Goal: Browse casually: Explore the website without a specific task or goal

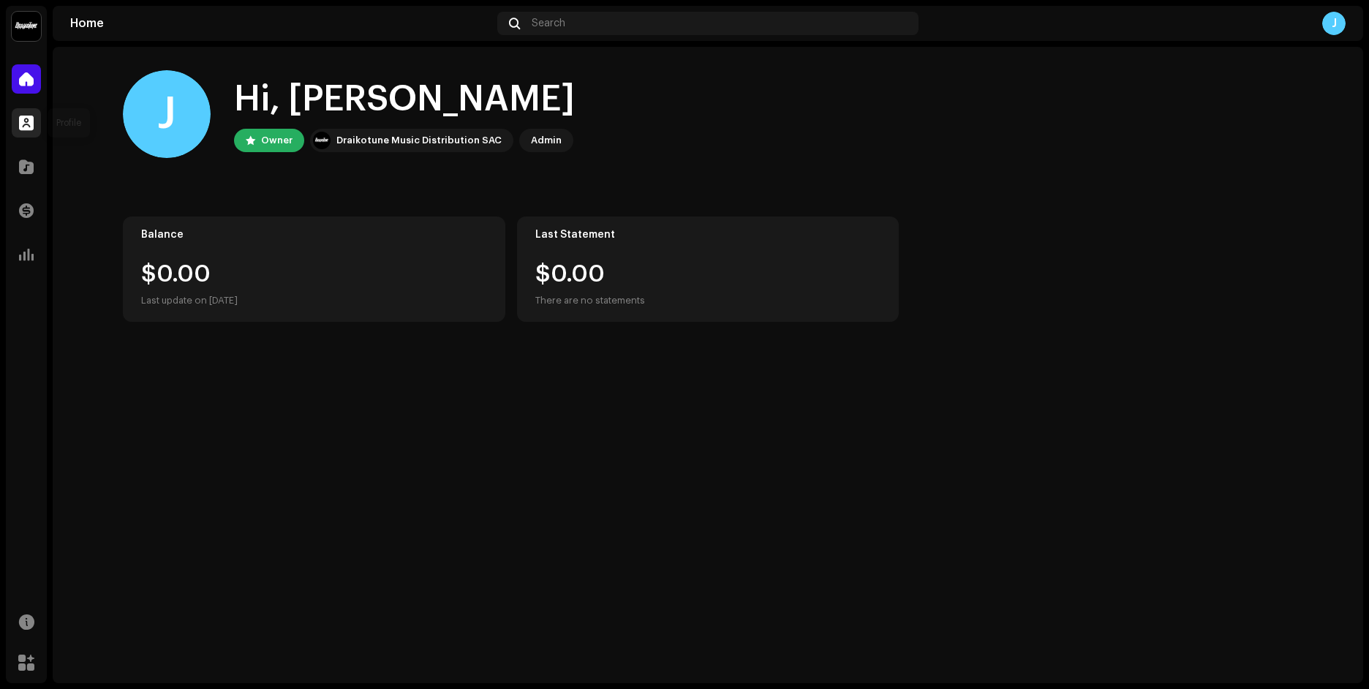
click at [24, 125] on span at bounding box center [26, 123] width 15 height 12
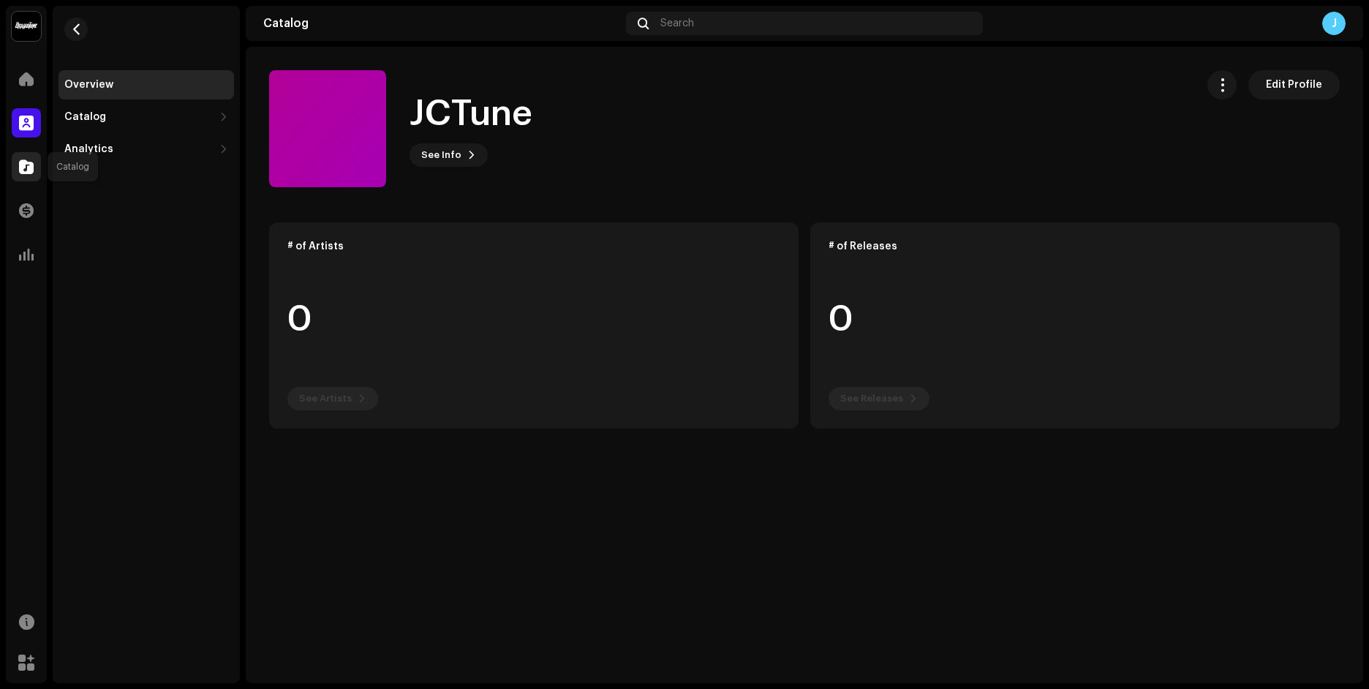
click at [38, 172] on div at bounding box center [26, 166] width 29 height 29
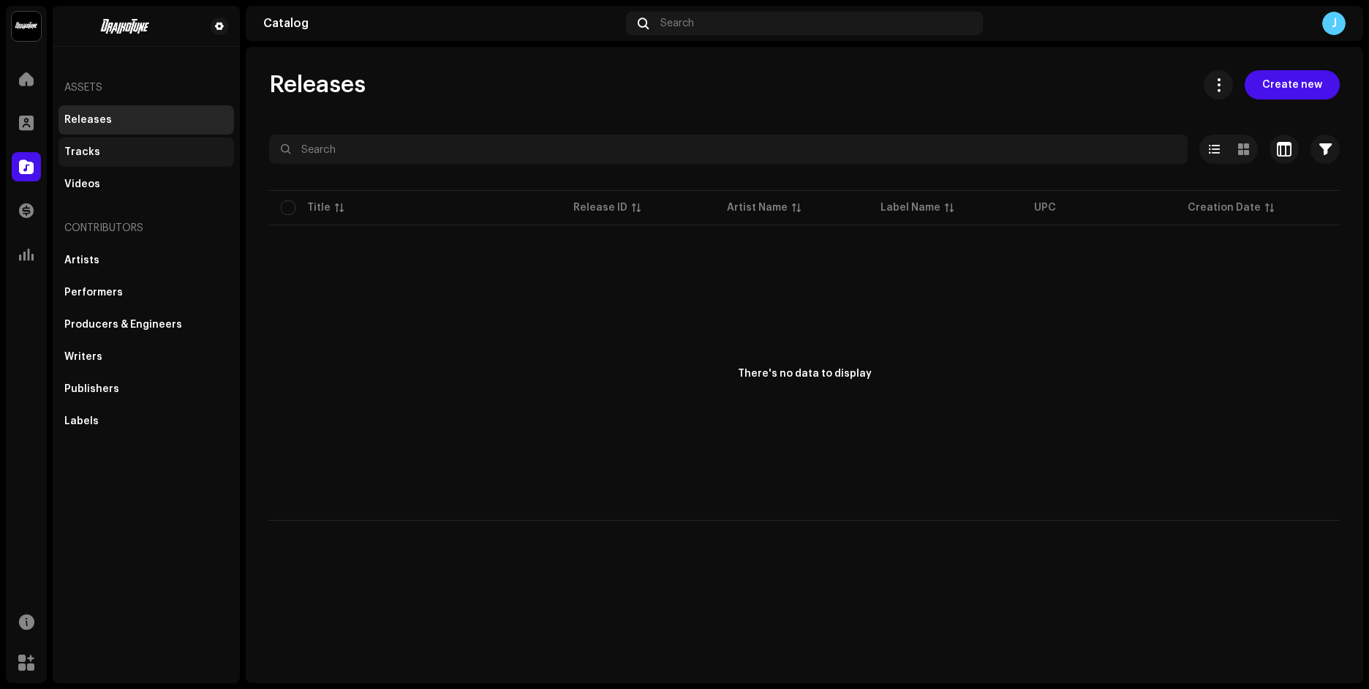
click at [129, 151] on div "Tracks" at bounding box center [146, 152] width 164 height 12
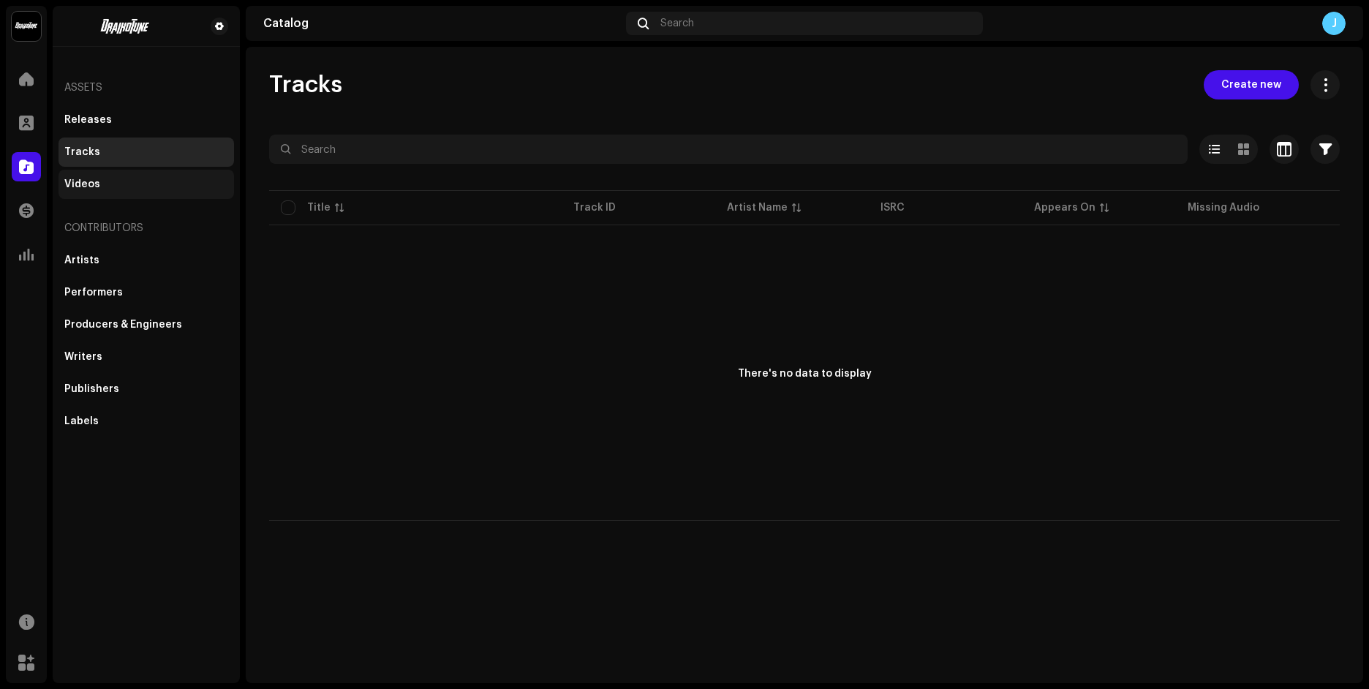
click at [130, 180] on div "Videos" at bounding box center [146, 184] width 164 height 12
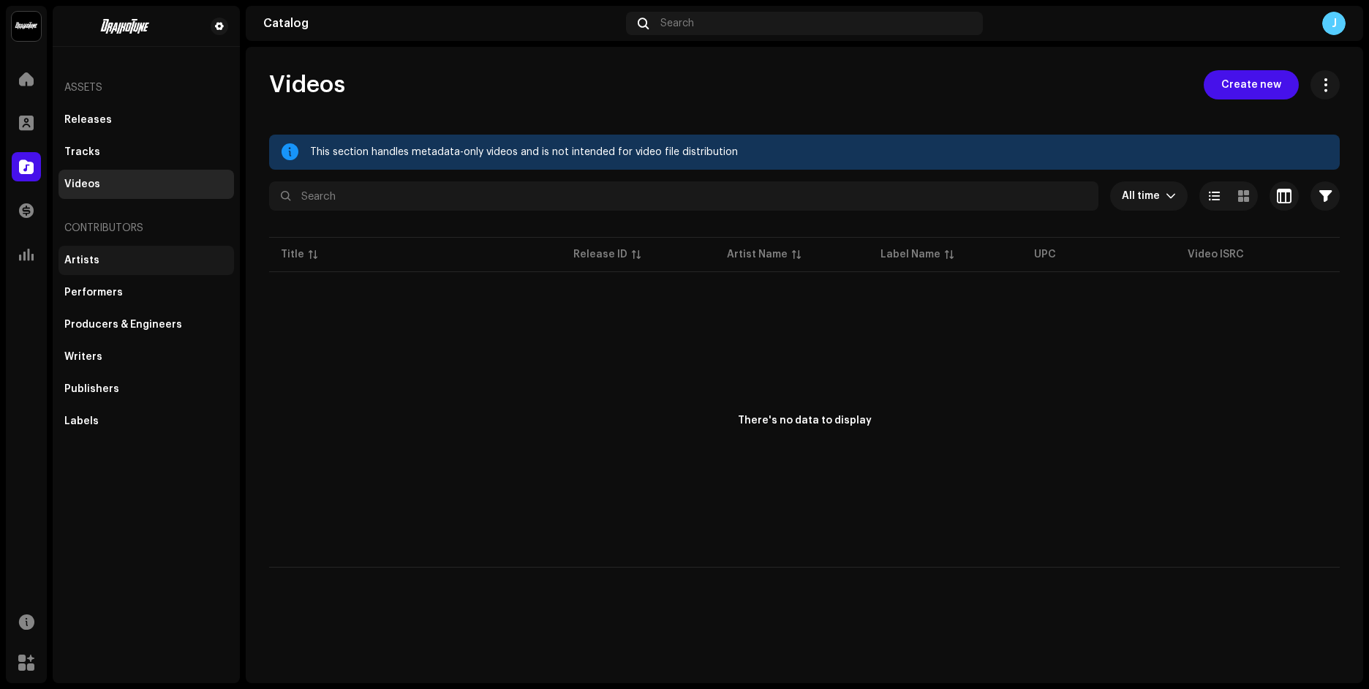
click at [153, 266] on div "Artists" at bounding box center [147, 260] width 176 height 29
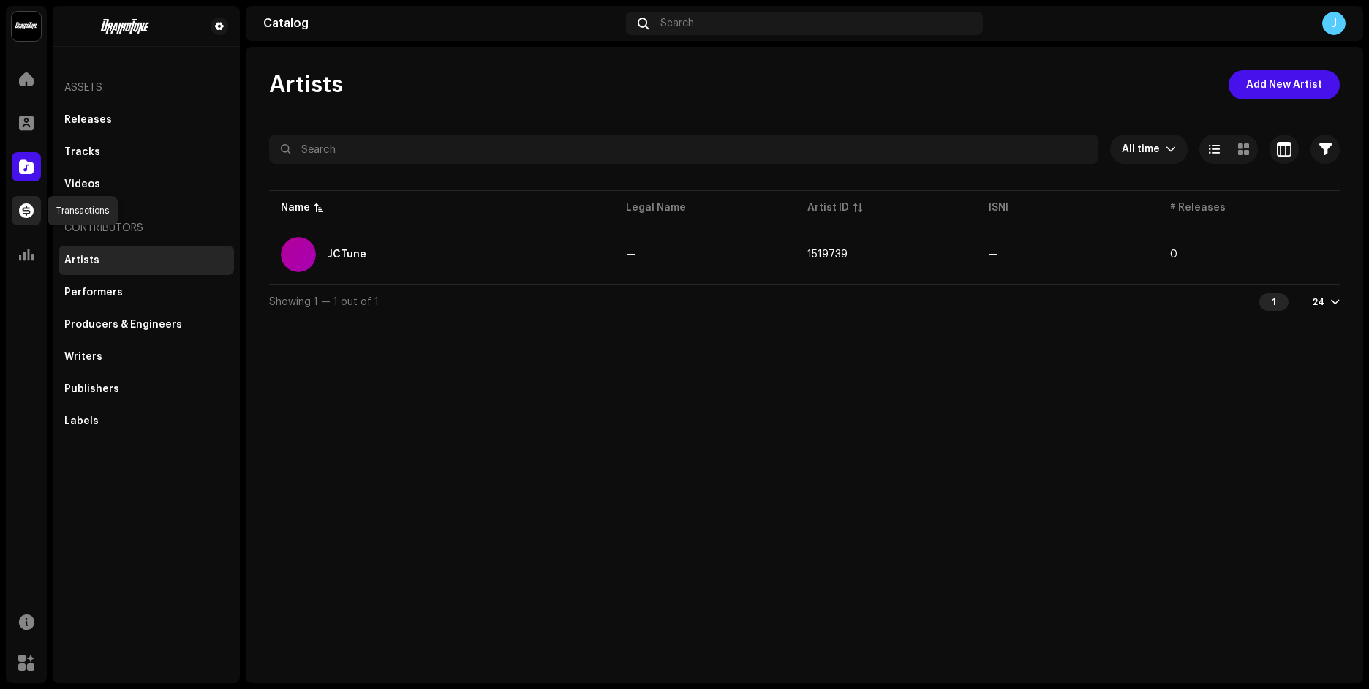
click at [27, 214] on span at bounding box center [26, 211] width 15 height 12
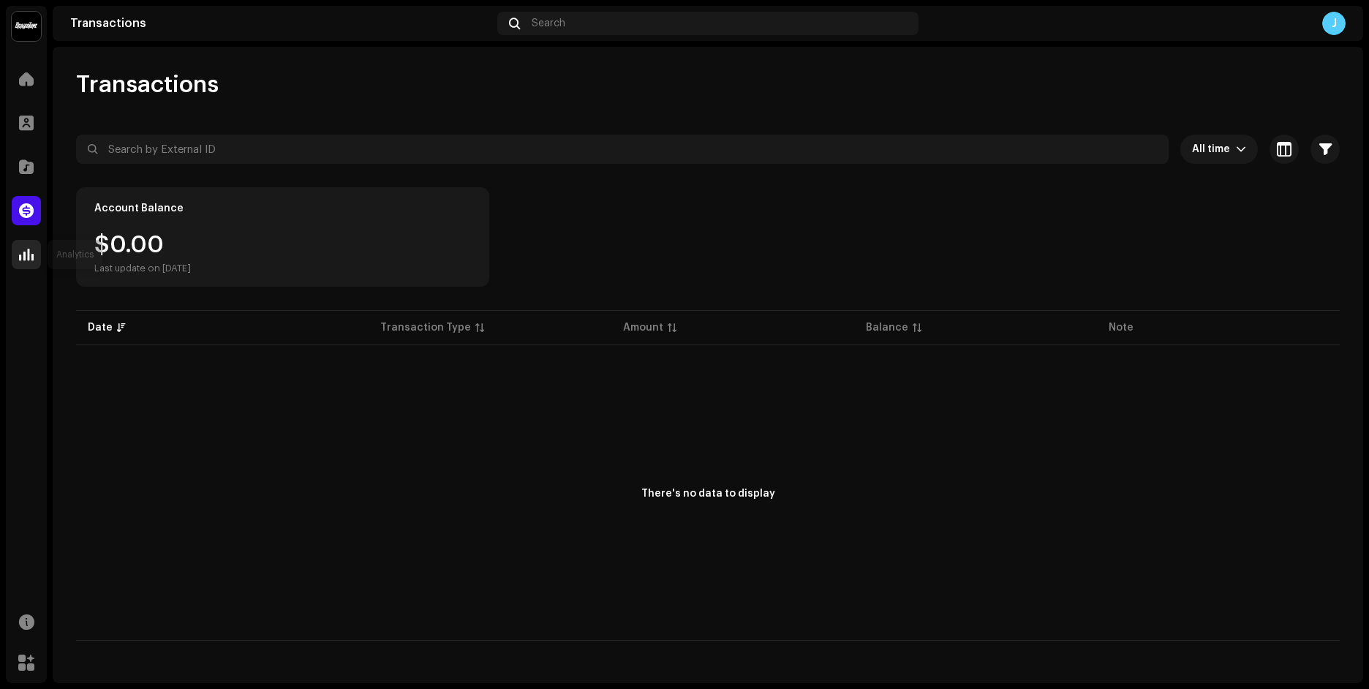
click at [29, 241] on div at bounding box center [26, 254] width 29 height 29
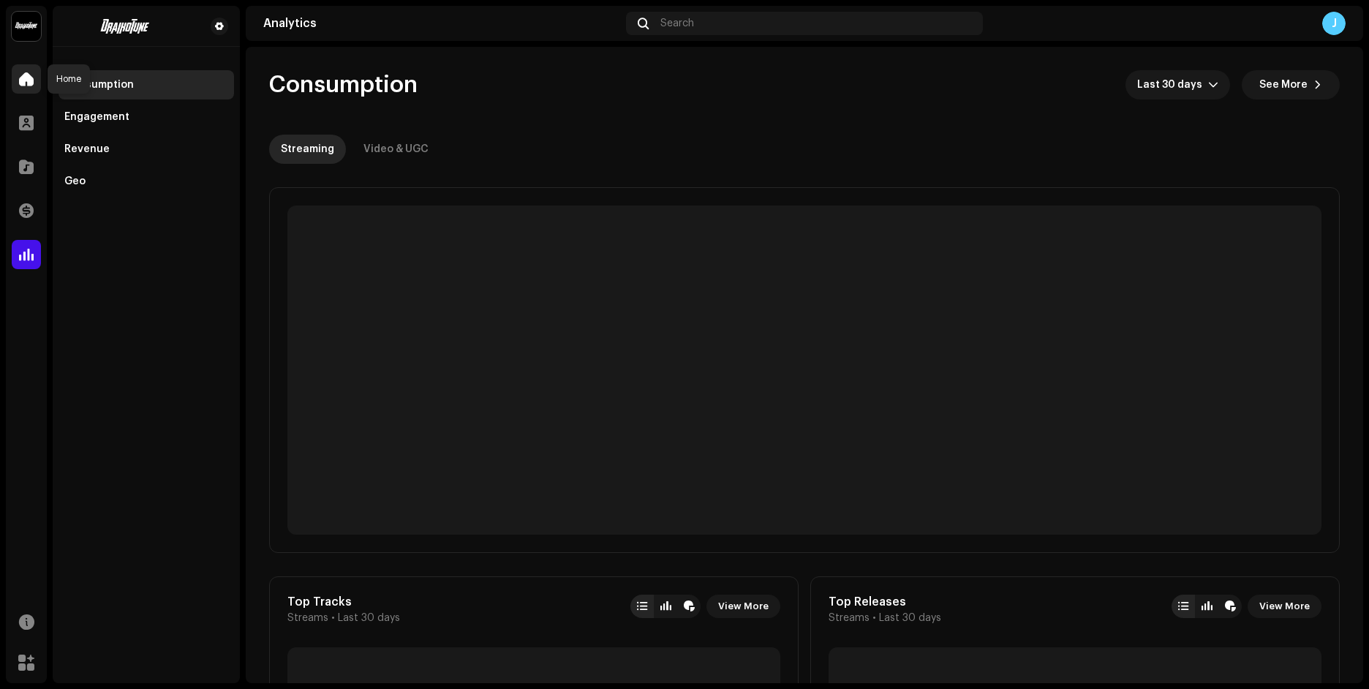
click at [24, 78] on span at bounding box center [26, 79] width 15 height 12
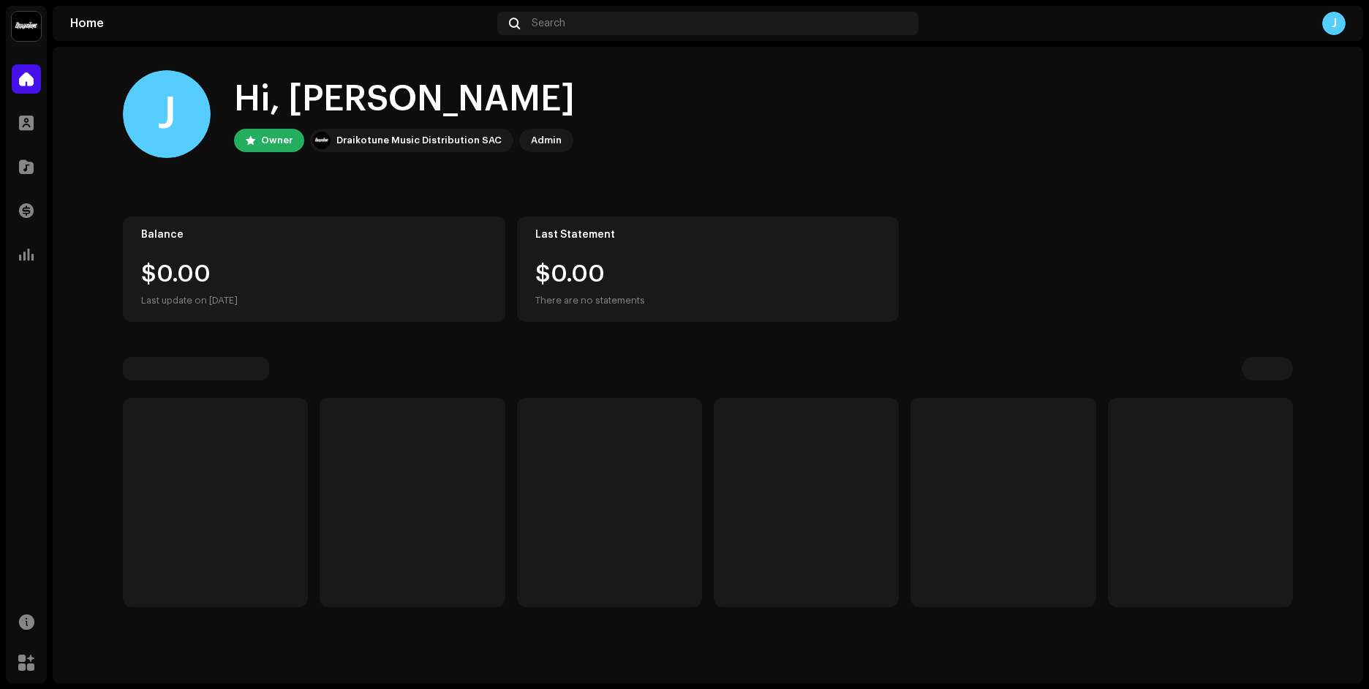
click at [29, 33] on img at bounding box center [26, 26] width 29 height 29
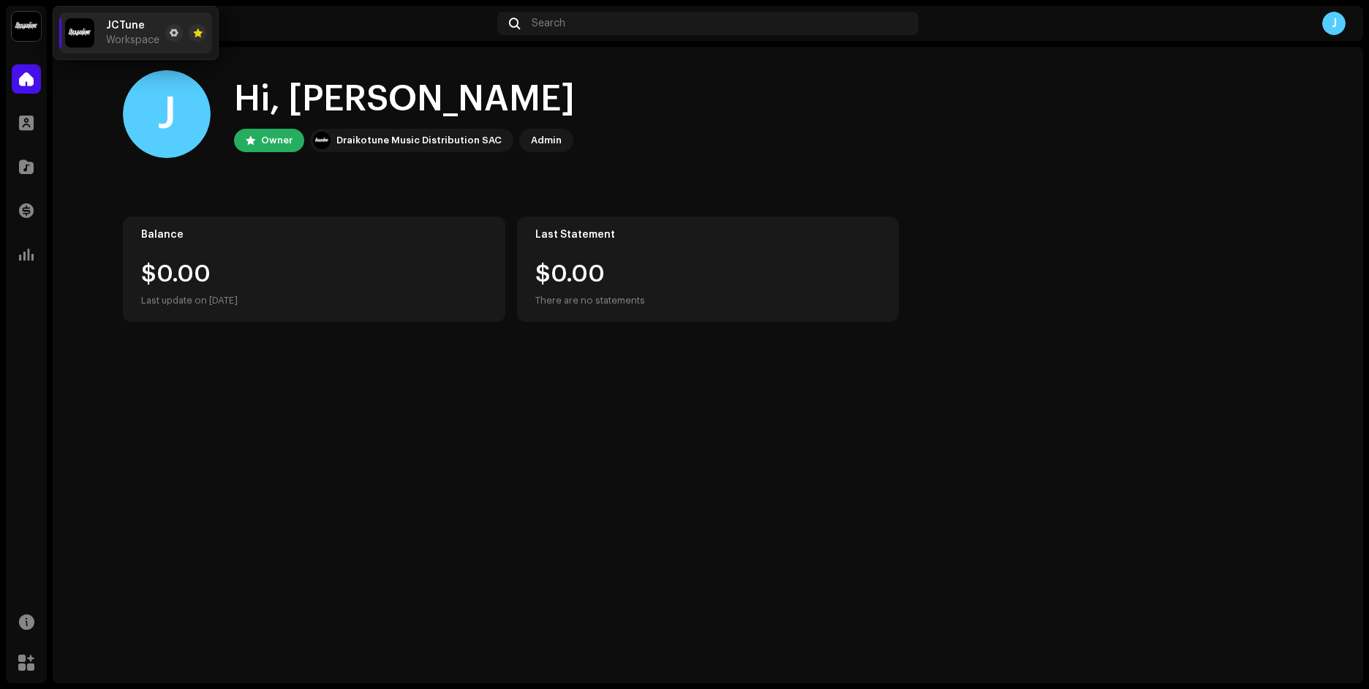
click at [149, 35] on span "Workspace" at bounding box center [132, 40] width 53 height 12
click at [338, 420] on div "J Hi, Jean Carlos Owner Draikotune Music Distribution SAC Admin Balance $0.00 L…" at bounding box center [708, 365] width 1311 height 636
click at [24, 122] on span at bounding box center [26, 123] width 15 height 12
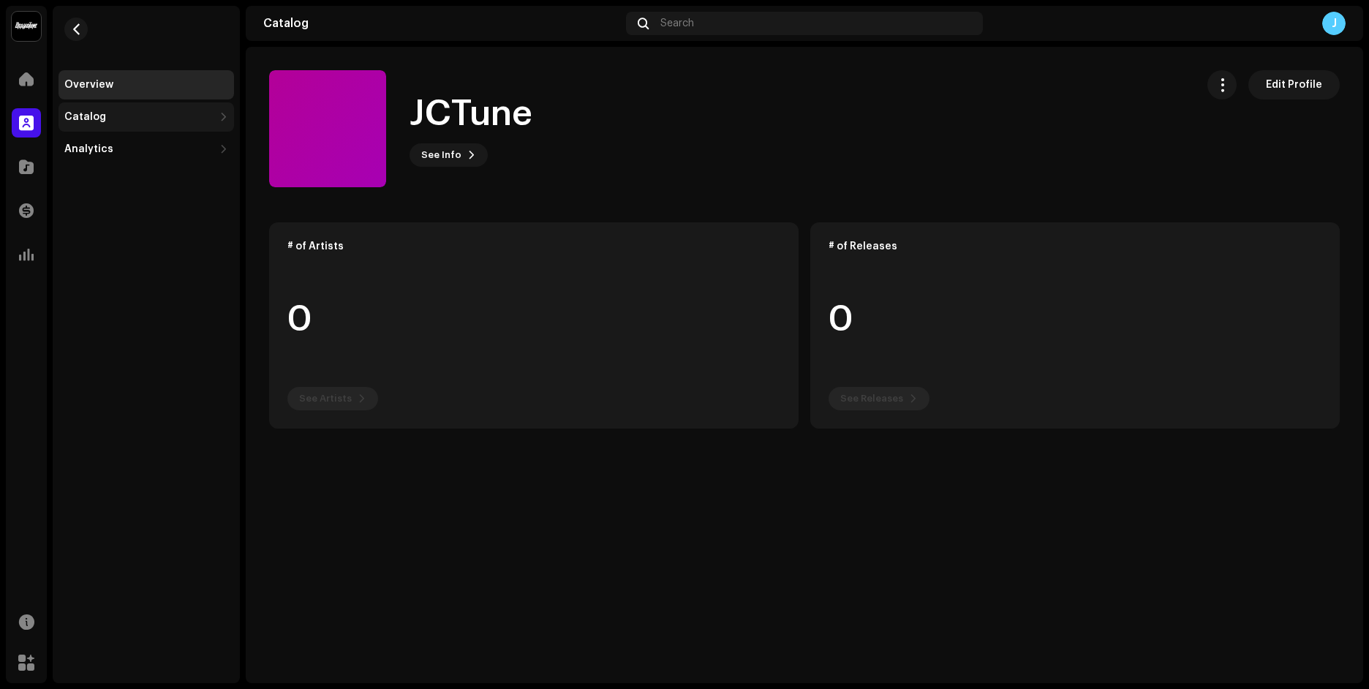
click at [119, 127] on div "Catalog" at bounding box center [147, 116] width 176 height 29
click at [150, 155] on div "Releases" at bounding box center [147, 149] width 176 height 29
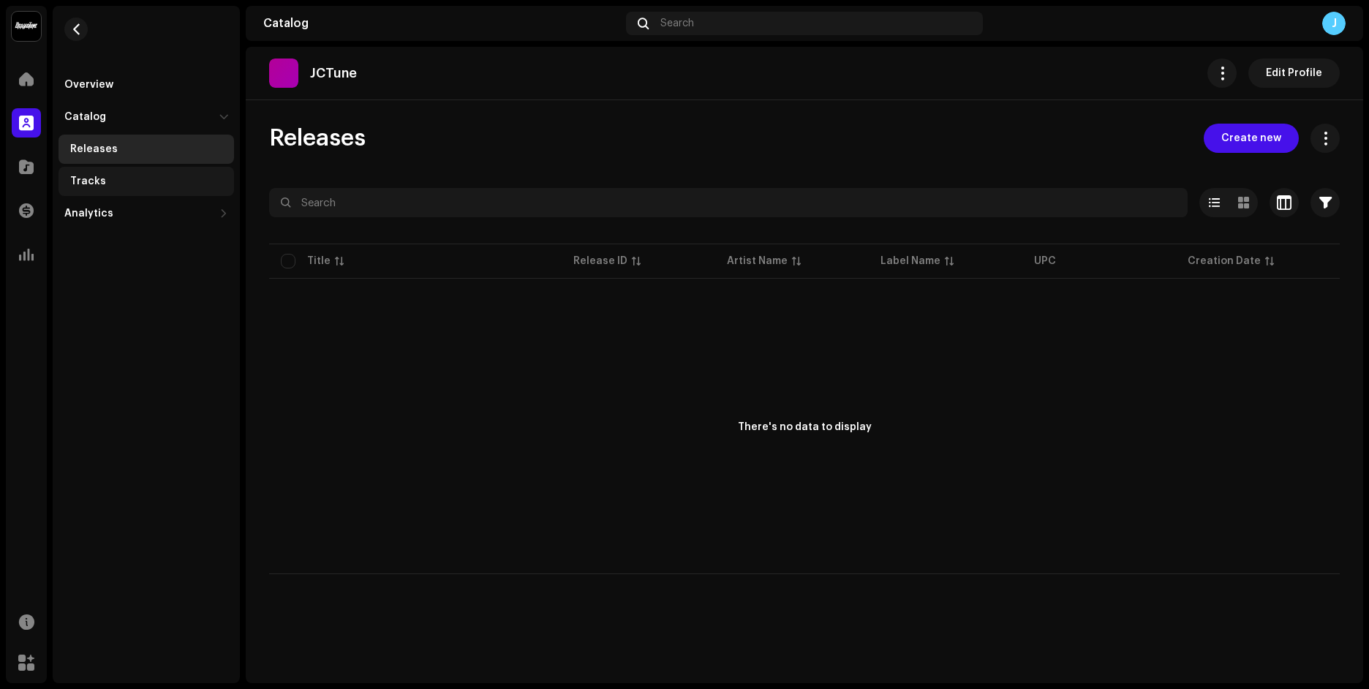
click at [147, 179] on div "Tracks" at bounding box center [149, 182] width 158 height 12
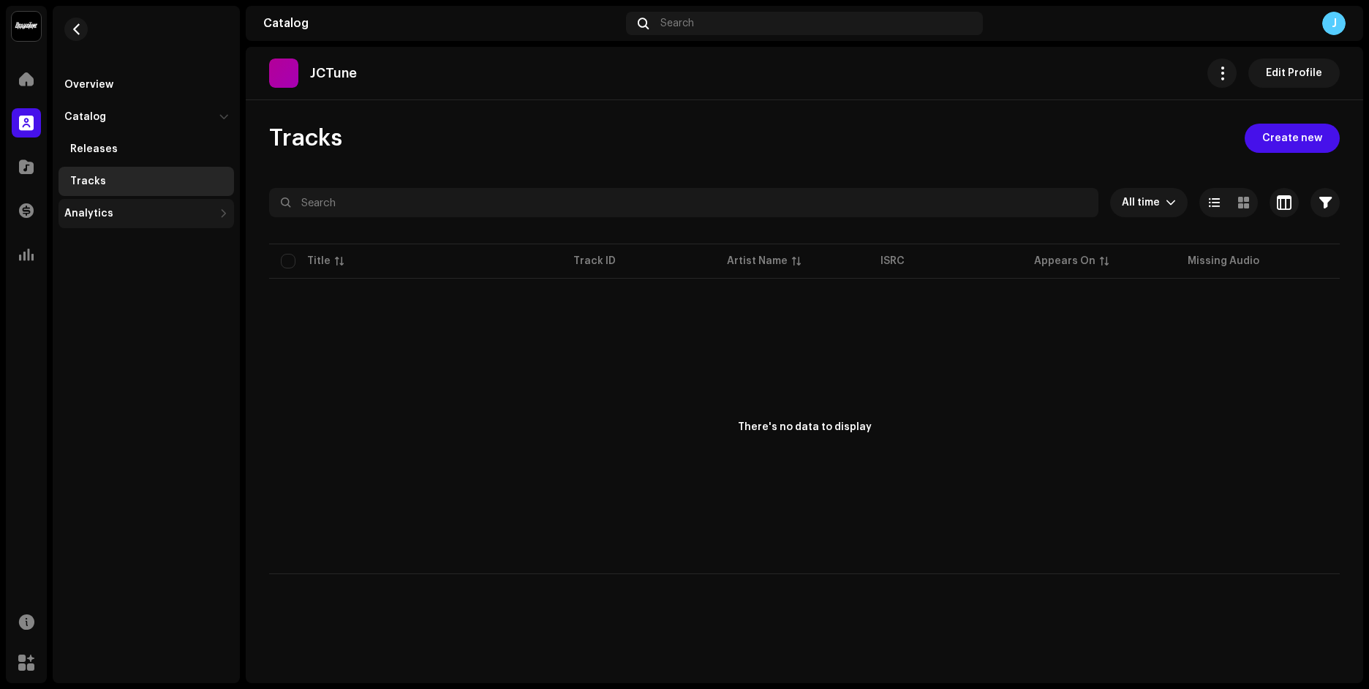
click at [151, 219] on div "Analytics" at bounding box center [147, 213] width 176 height 29
click at [159, 260] on div "Consumption" at bounding box center [147, 245] width 176 height 29
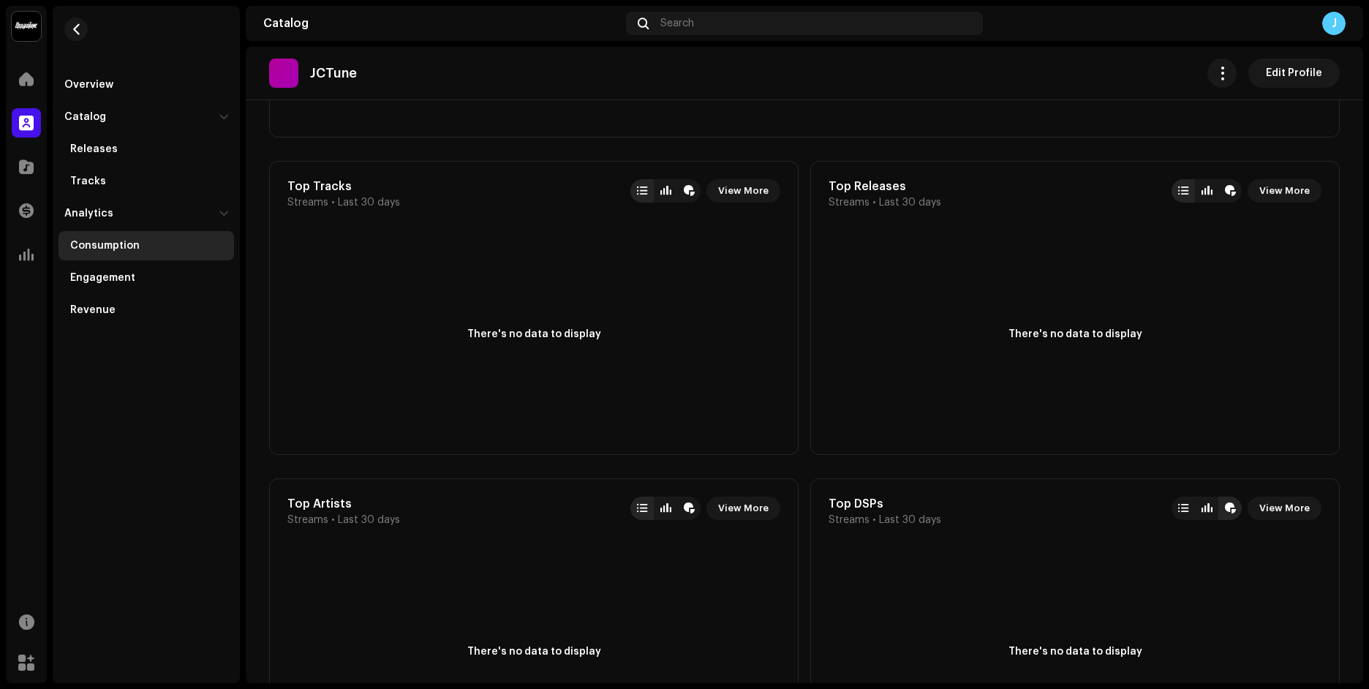
scroll to position [658, 0]
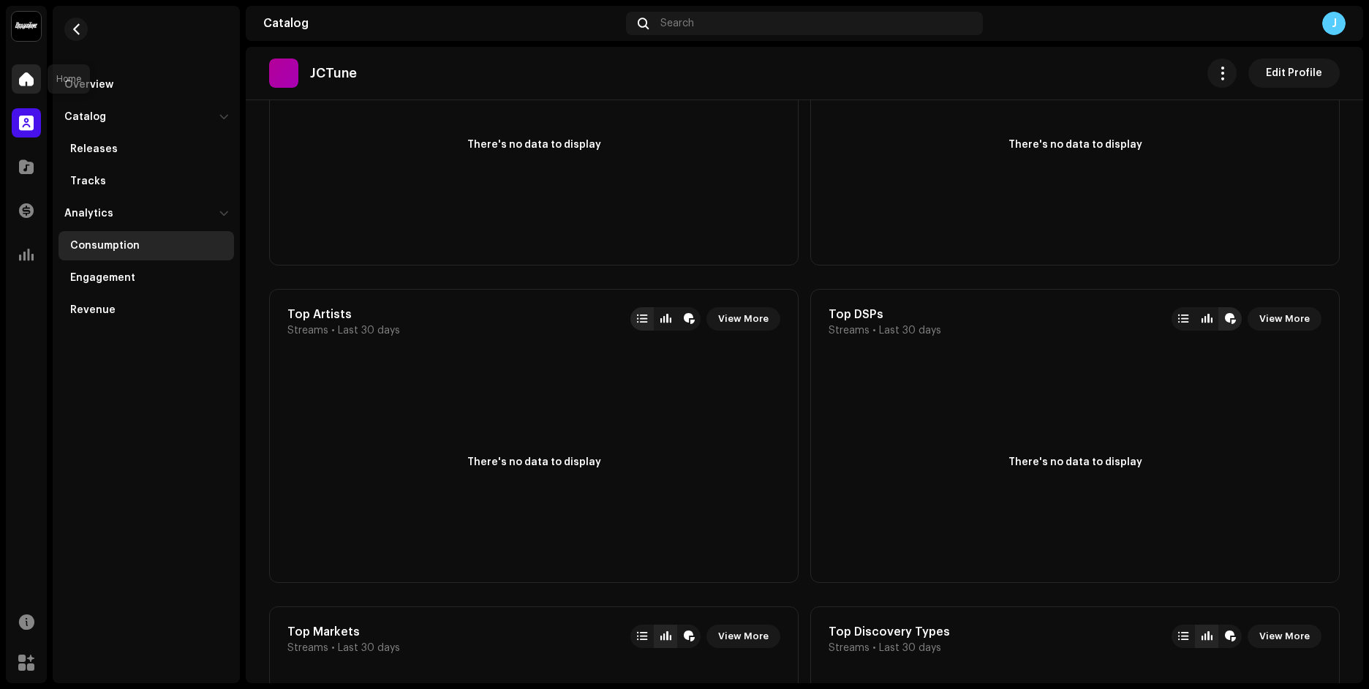
click at [20, 80] on span at bounding box center [26, 79] width 15 height 12
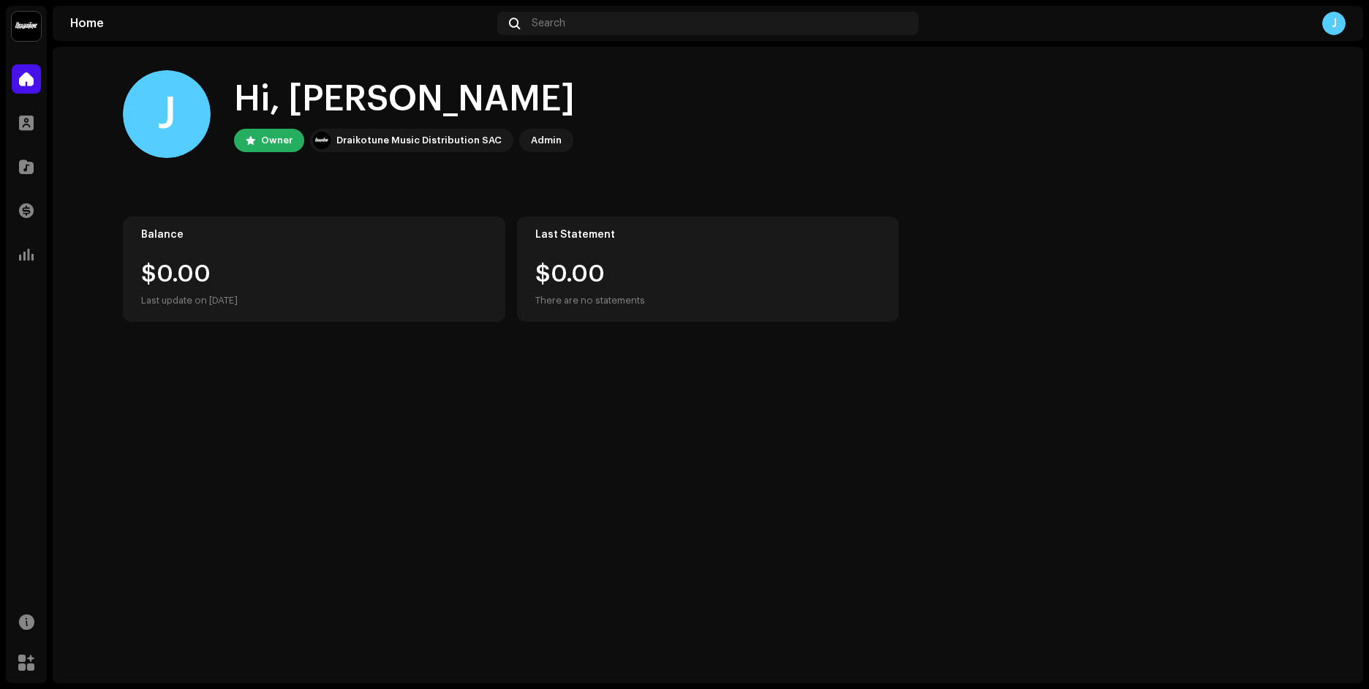
click at [1333, 23] on div "J" at bounding box center [1333, 23] width 23 height 23
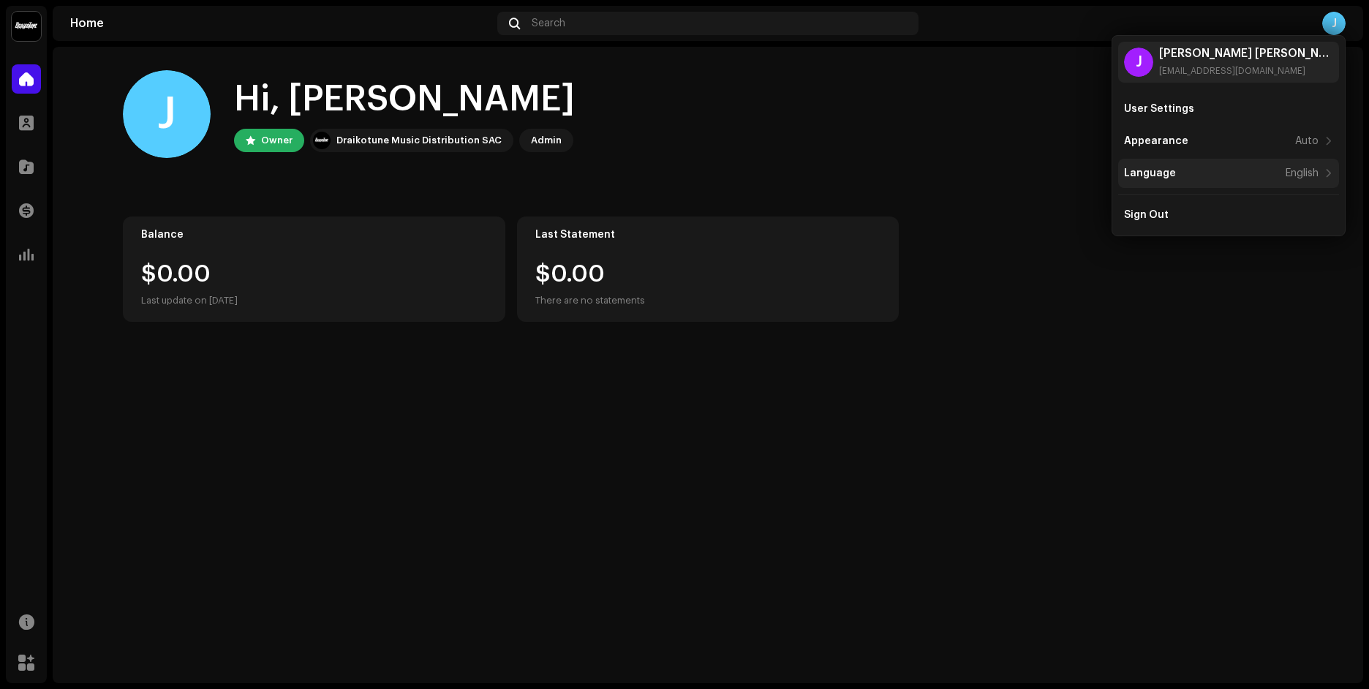
click at [1319, 173] on div "English" at bounding box center [1302, 173] width 33 height 12
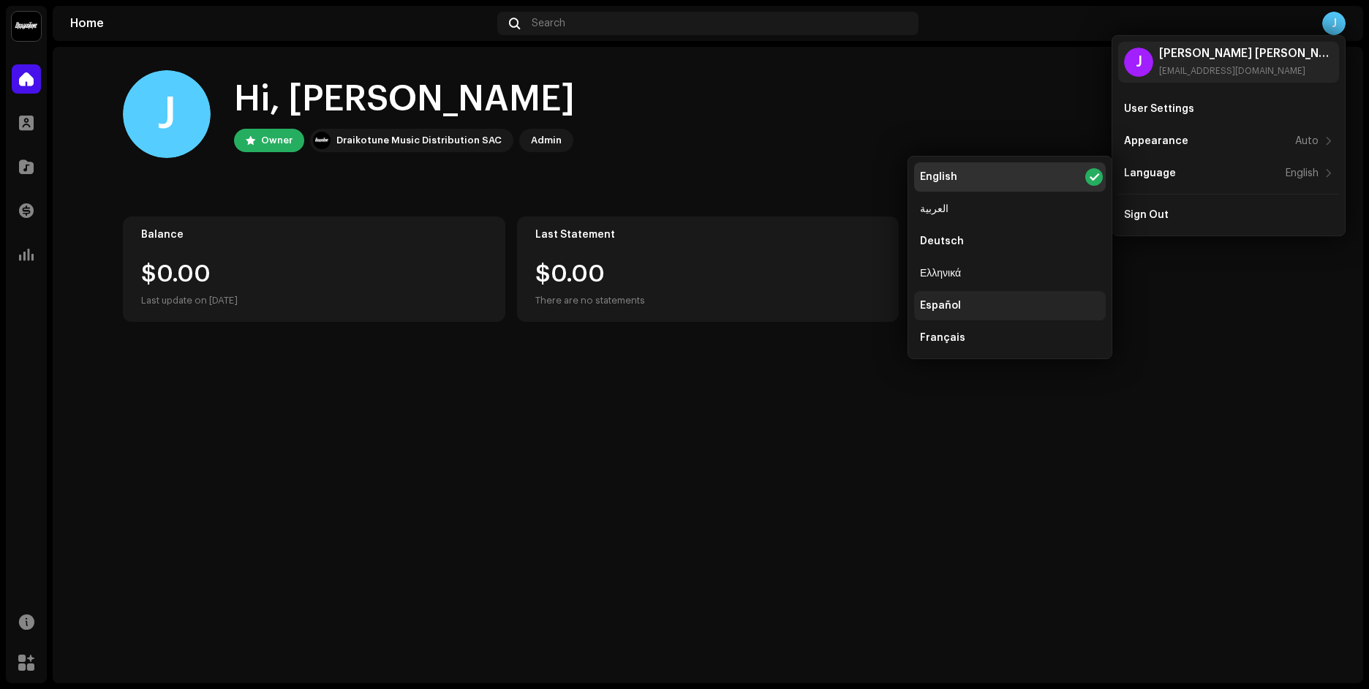
click at [987, 295] on div "Español" at bounding box center [1010, 305] width 192 height 29
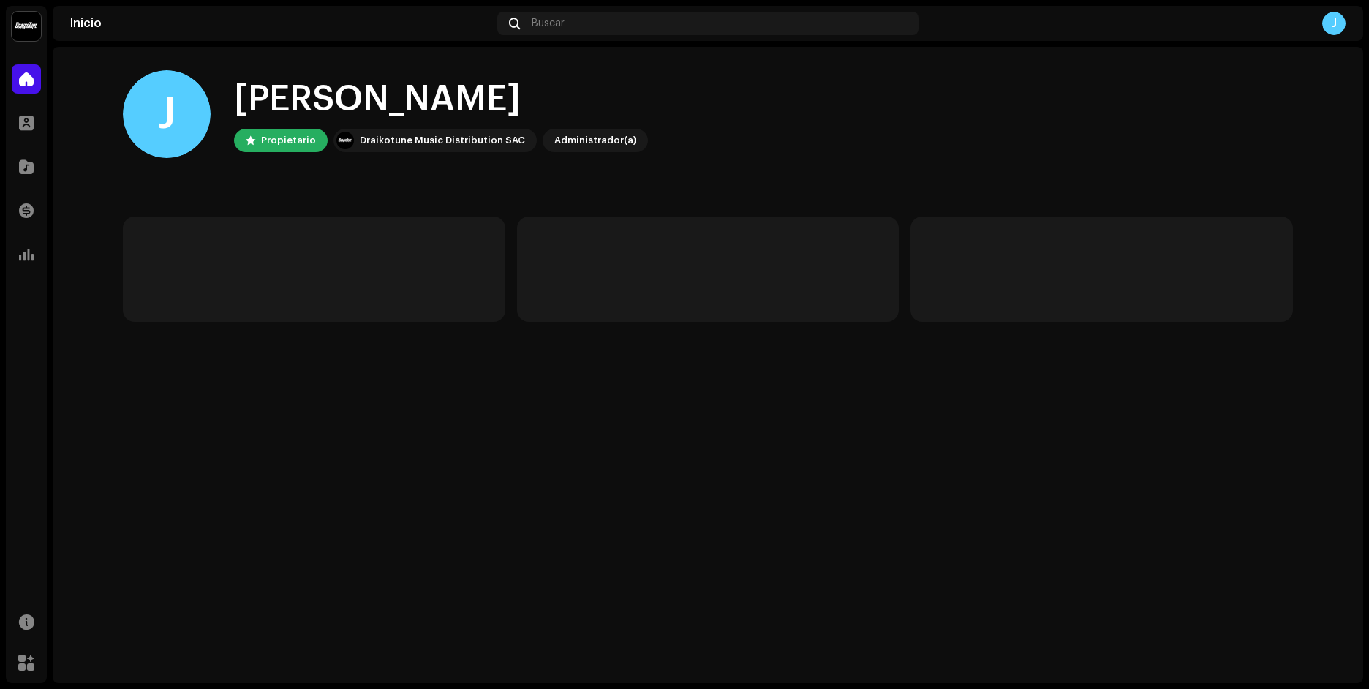
click at [18, 25] on img at bounding box center [26, 26] width 29 height 29
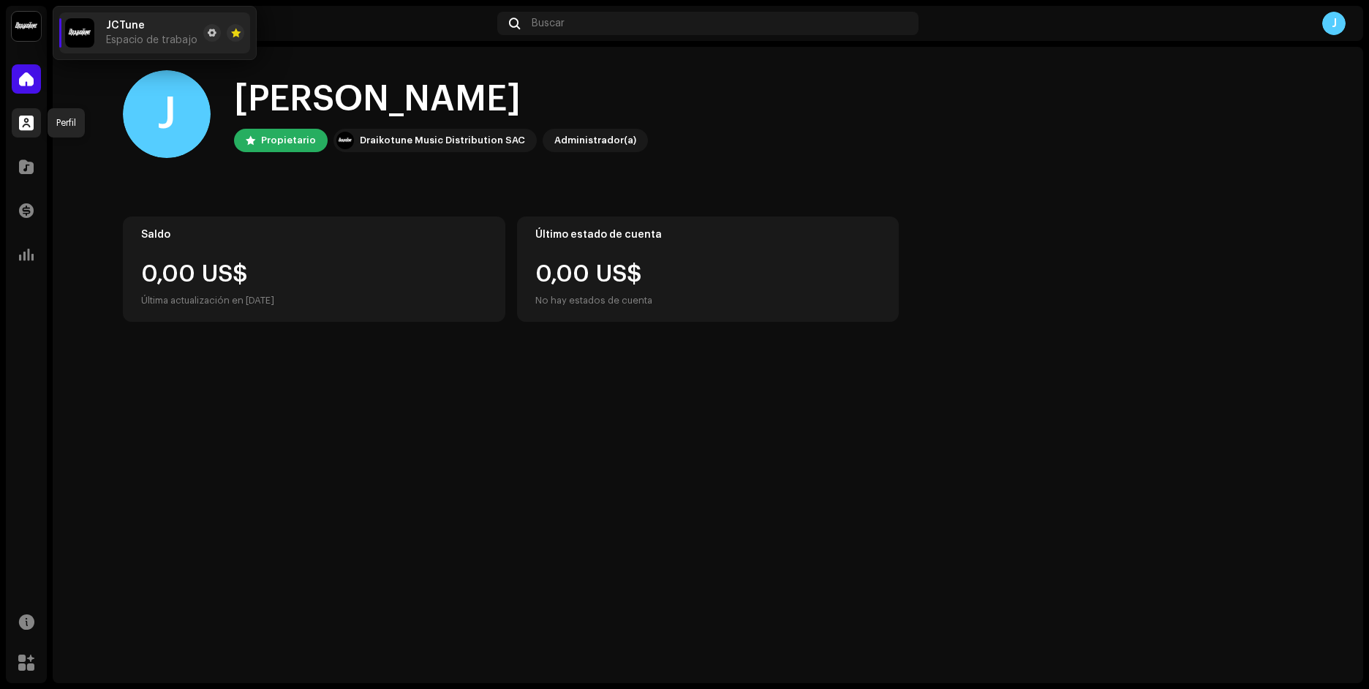
click at [33, 118] on span at bounding box center [26, 123] width 15 height 12
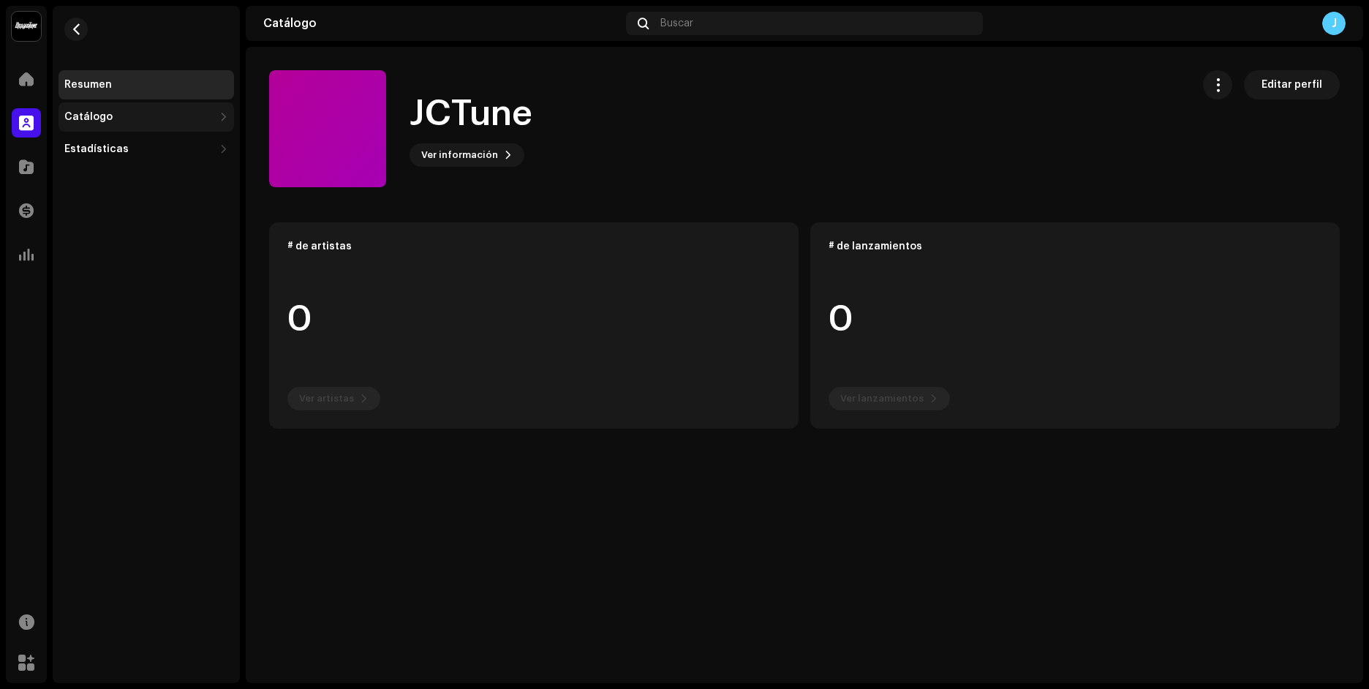
click at [145, 116] on div "Catálogo" at bounding box center [138, 117] width 149 height 12
click at [150, 146] on div "Lanzamientos" at bounding box center [149, 149] width 158 height 12
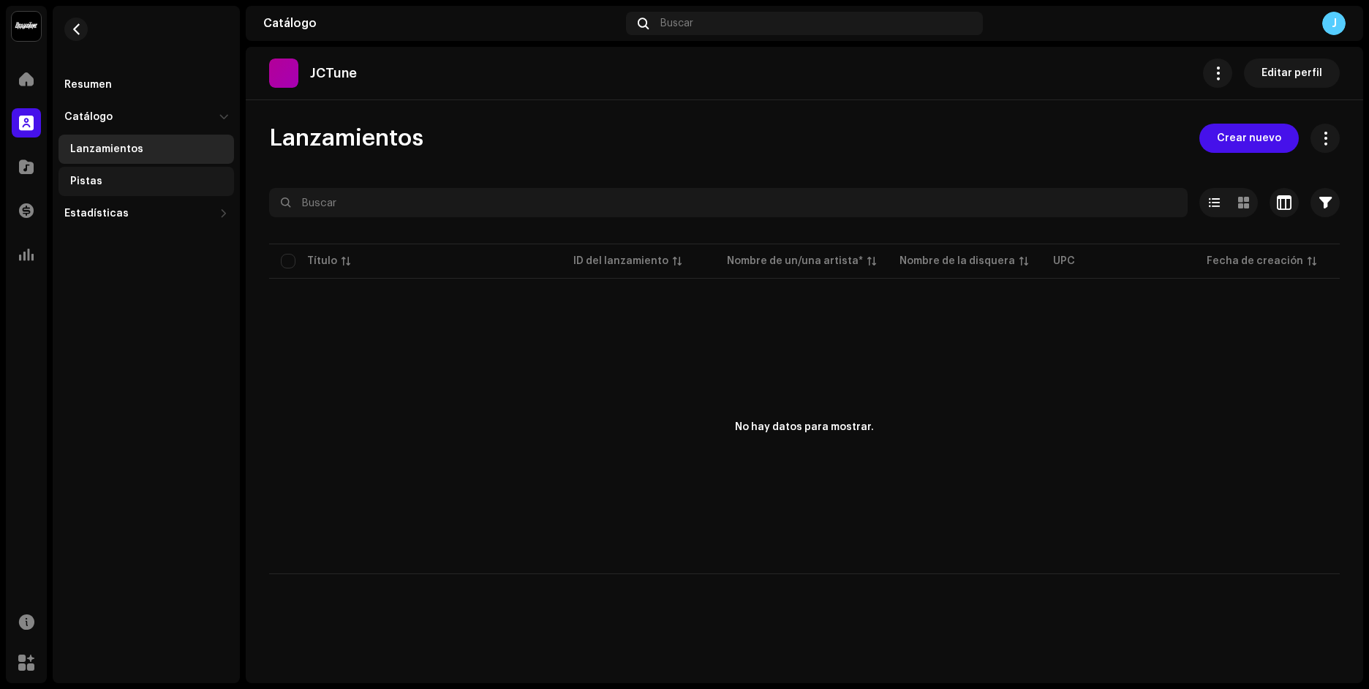
click at [146, 173] on div "Pistas" at bounding box center [147, 181] width 176 height 29
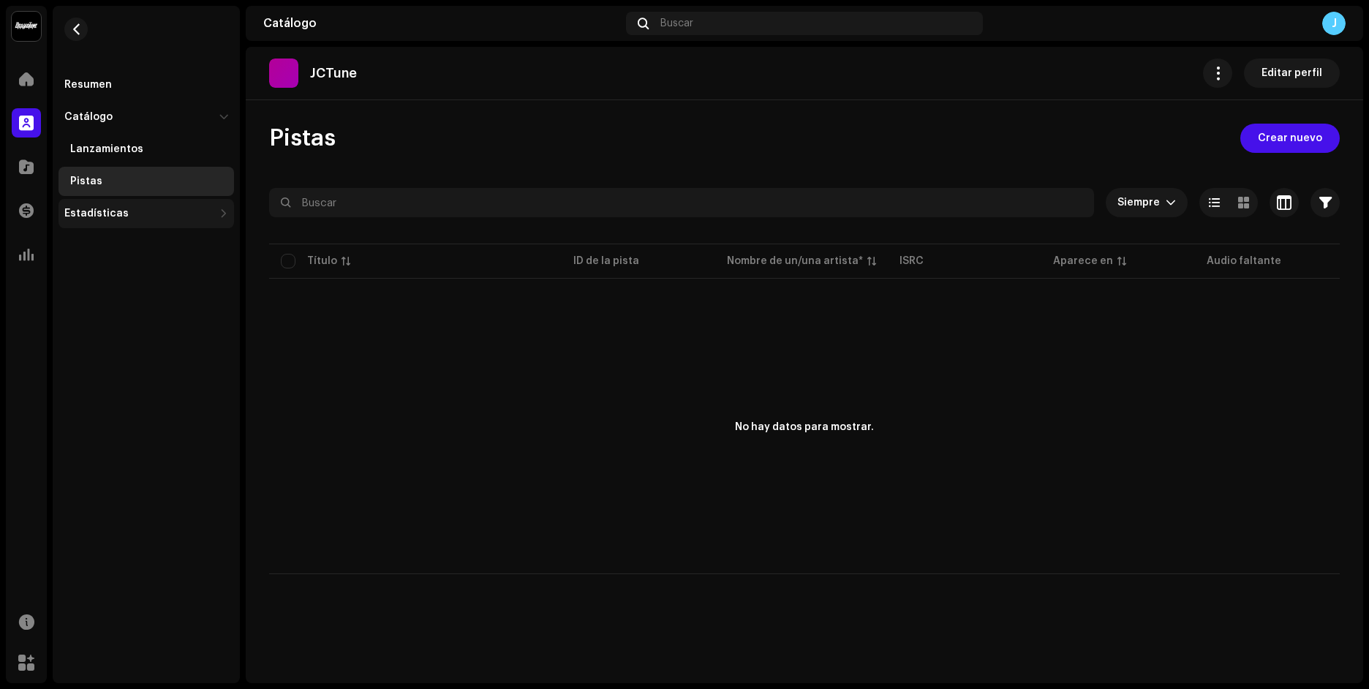
click at [137, 210] on div "Estadísticas" at bounding box center [138, 214] width 149 height 12
click at [138, 247] on div "Consumo" at bounding box center [149, 246] width 158 height 12
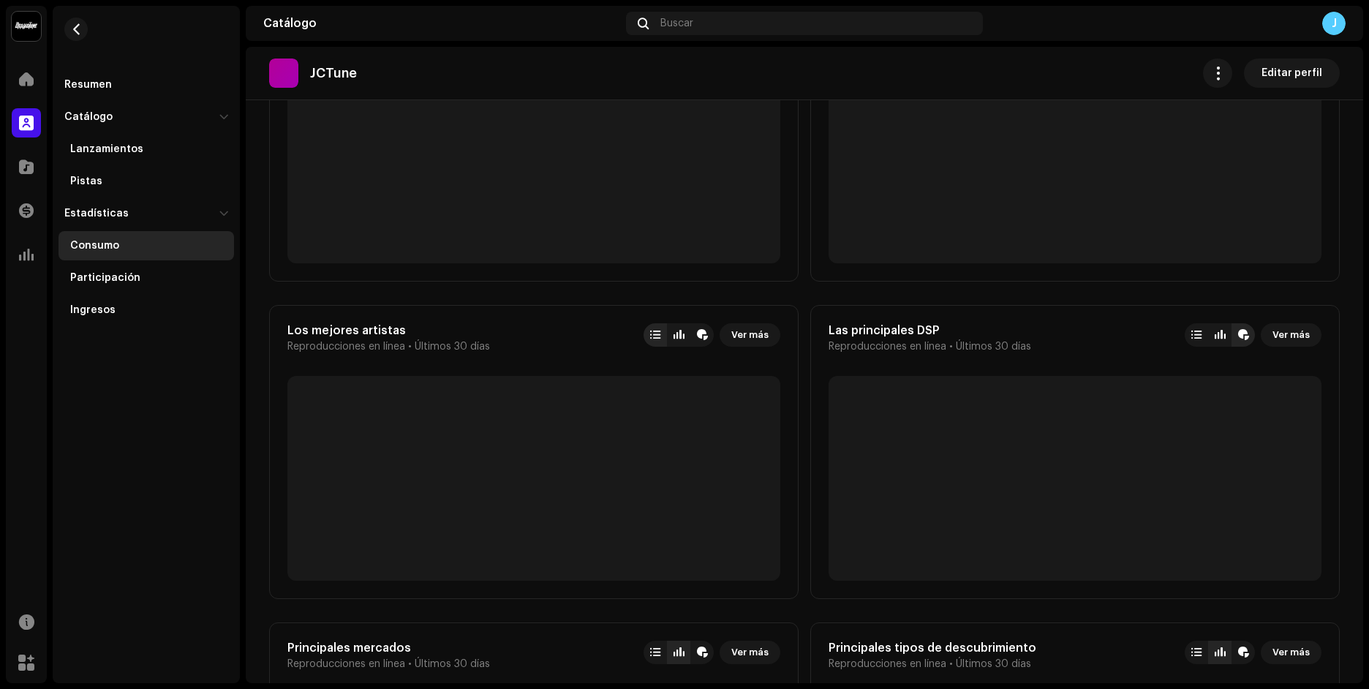
scroll to position [658, 0]
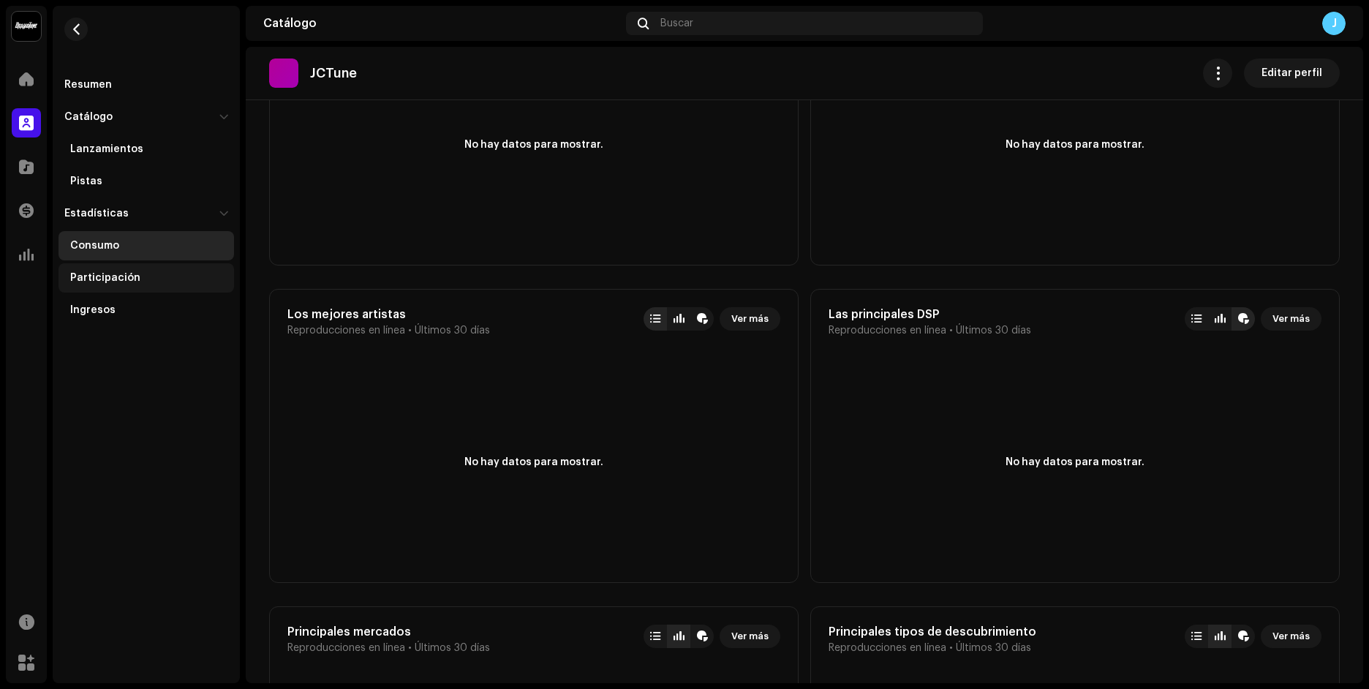
click at [118, 271] on div "Participación" at bounding box center [147, 277] width 176 height 29
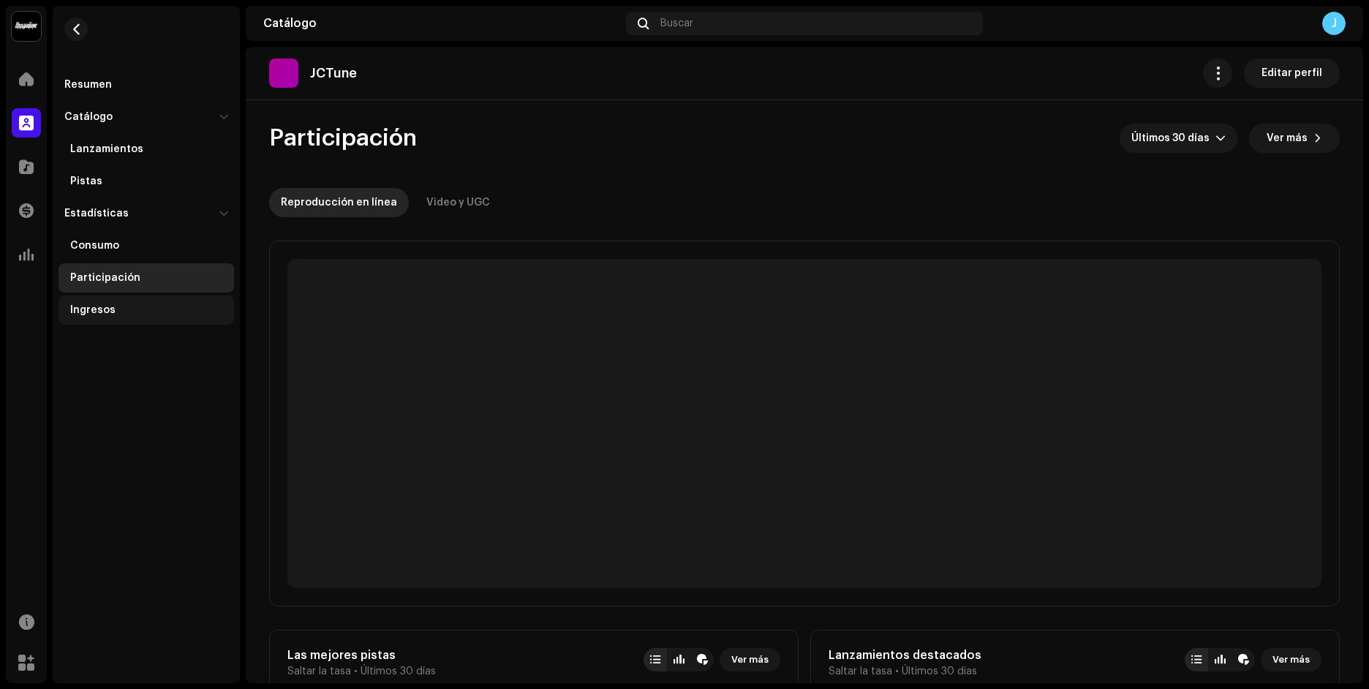
click at [115, 309] on div "Ingresos" at bounding box center [149, 310] width 158 height 12
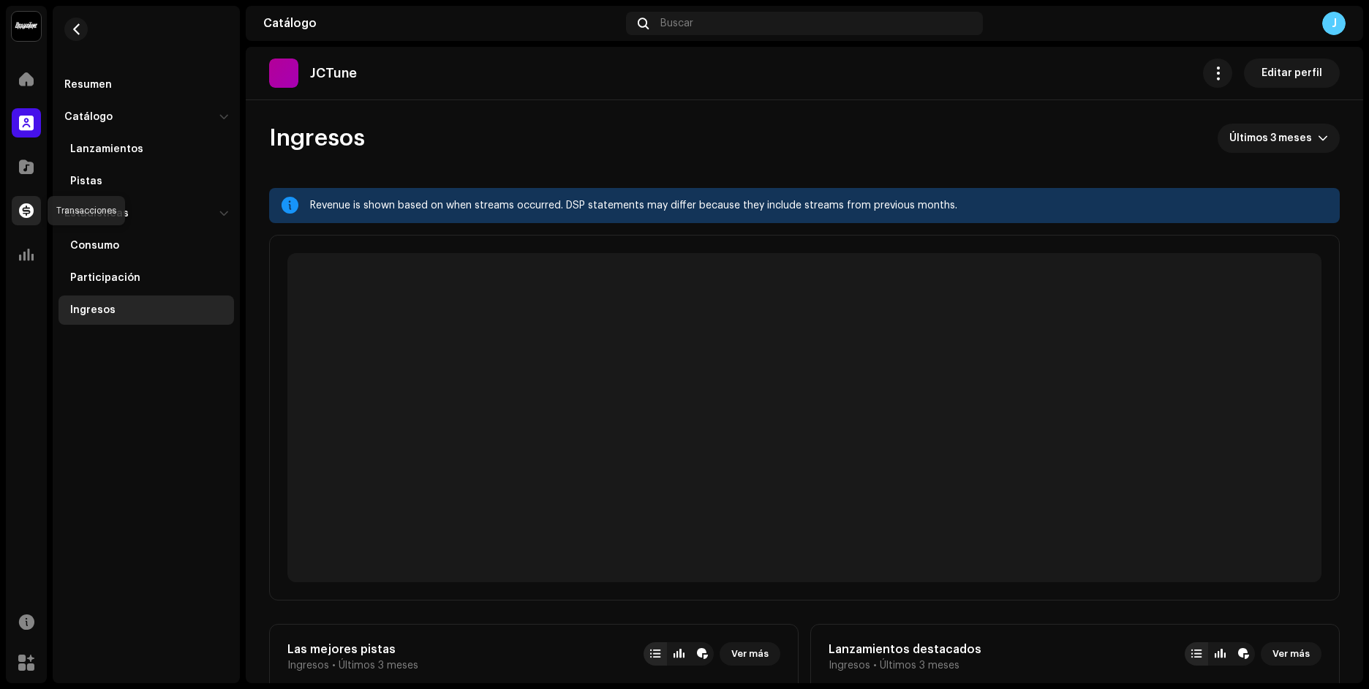
click at [28, 221] on div at bounding box center [26, 210] width 29 height 29
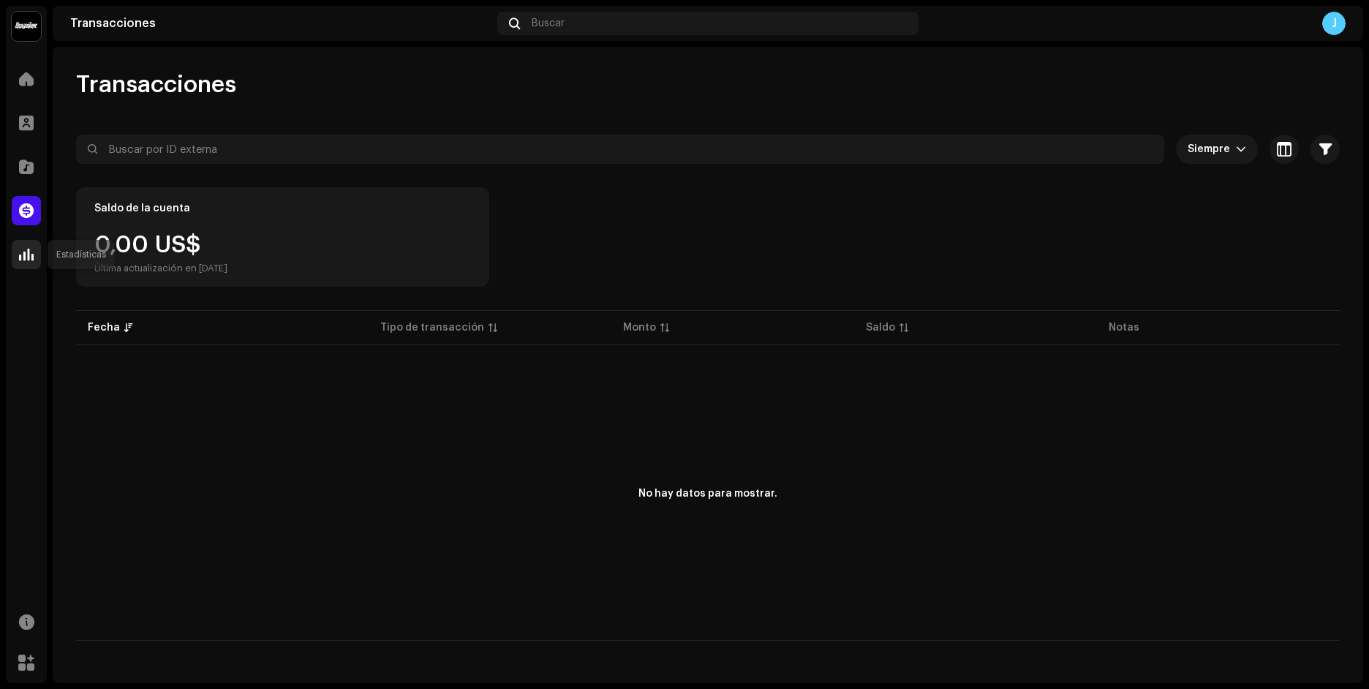
click at [26, 257] on span at bounding box center [26, 255] width 15 height 12
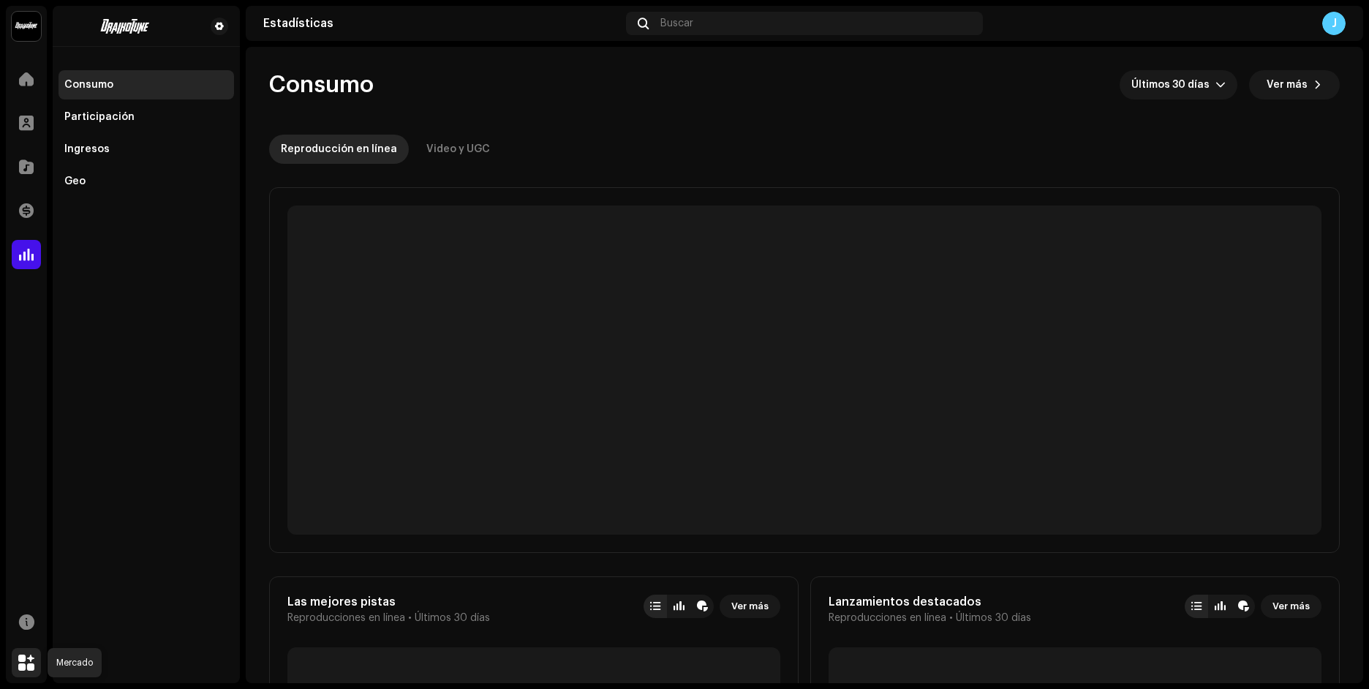
click at [29, 653] on div at bounding box center [26, 662] width 29 height 29
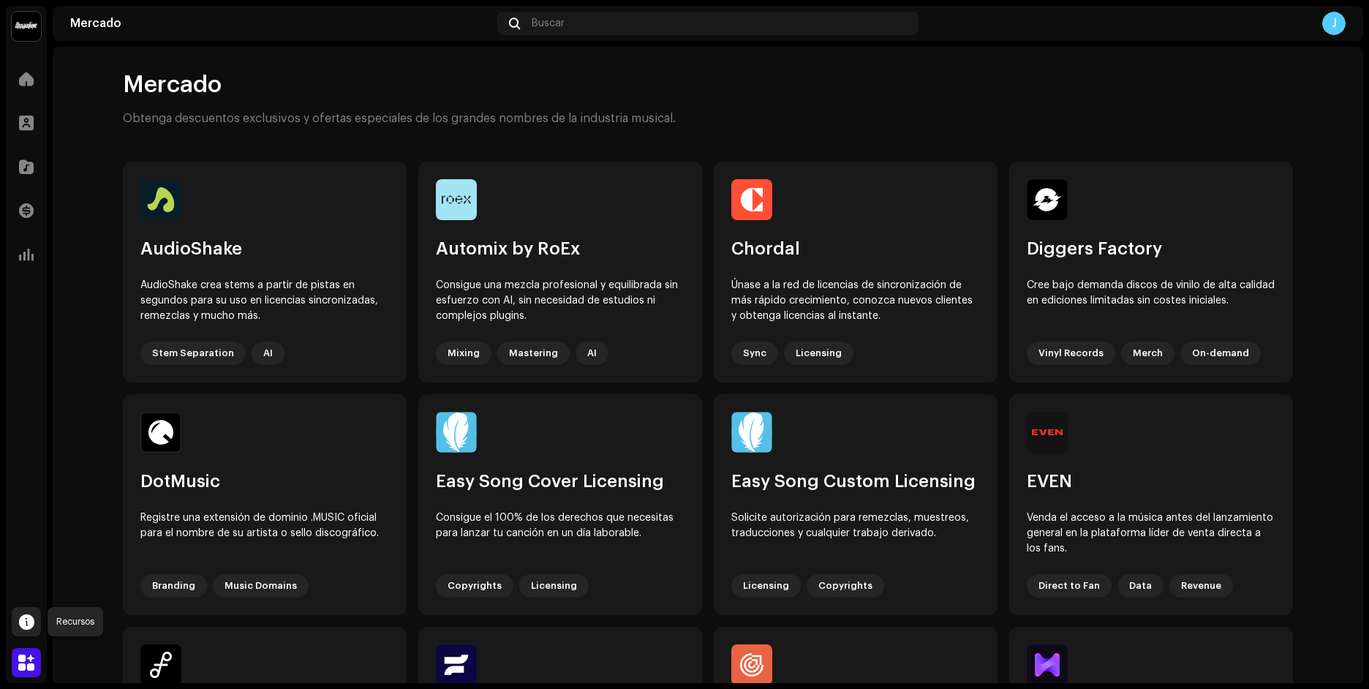
click at [25, 633] on div at bounding box center [26, 621] width 29 height 29
click at [31, 498] on div "Inicio Perfil Catálogo Transacciones Estadísticas Recursos Mercado" at bounding box center [26, 371] width 41 height 625
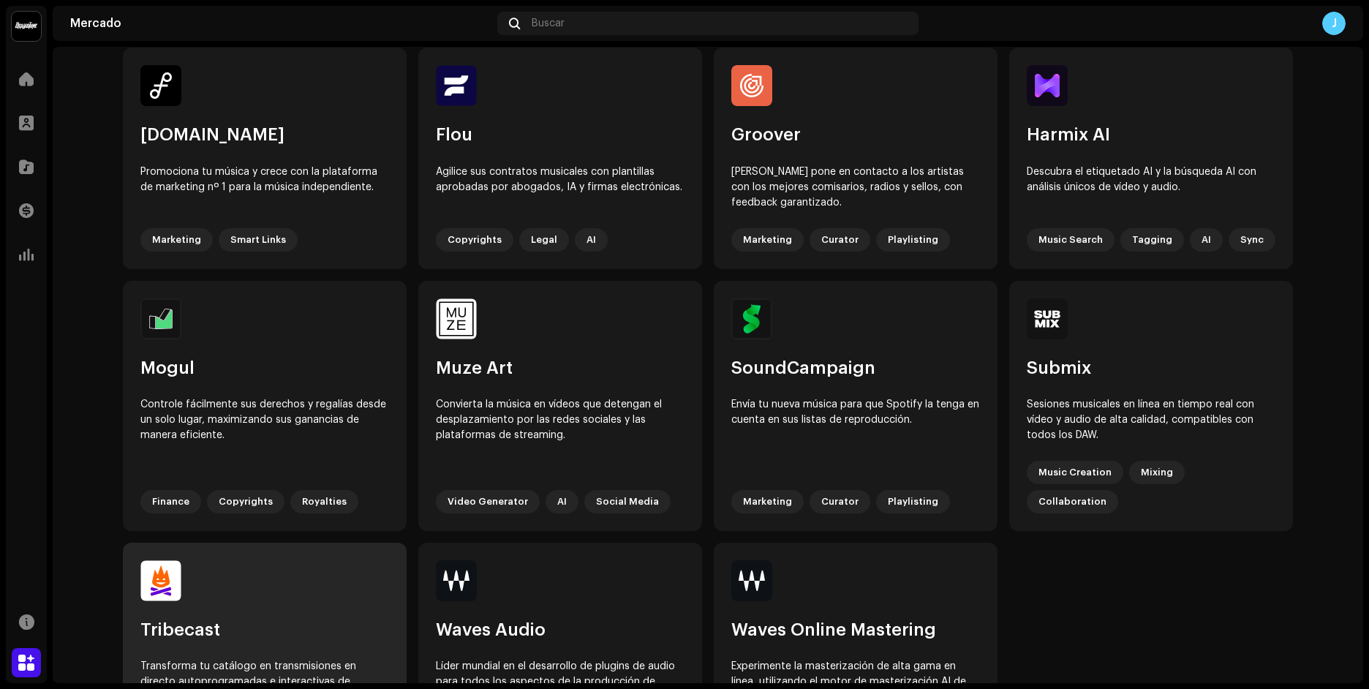
scroll to position [585, 0]
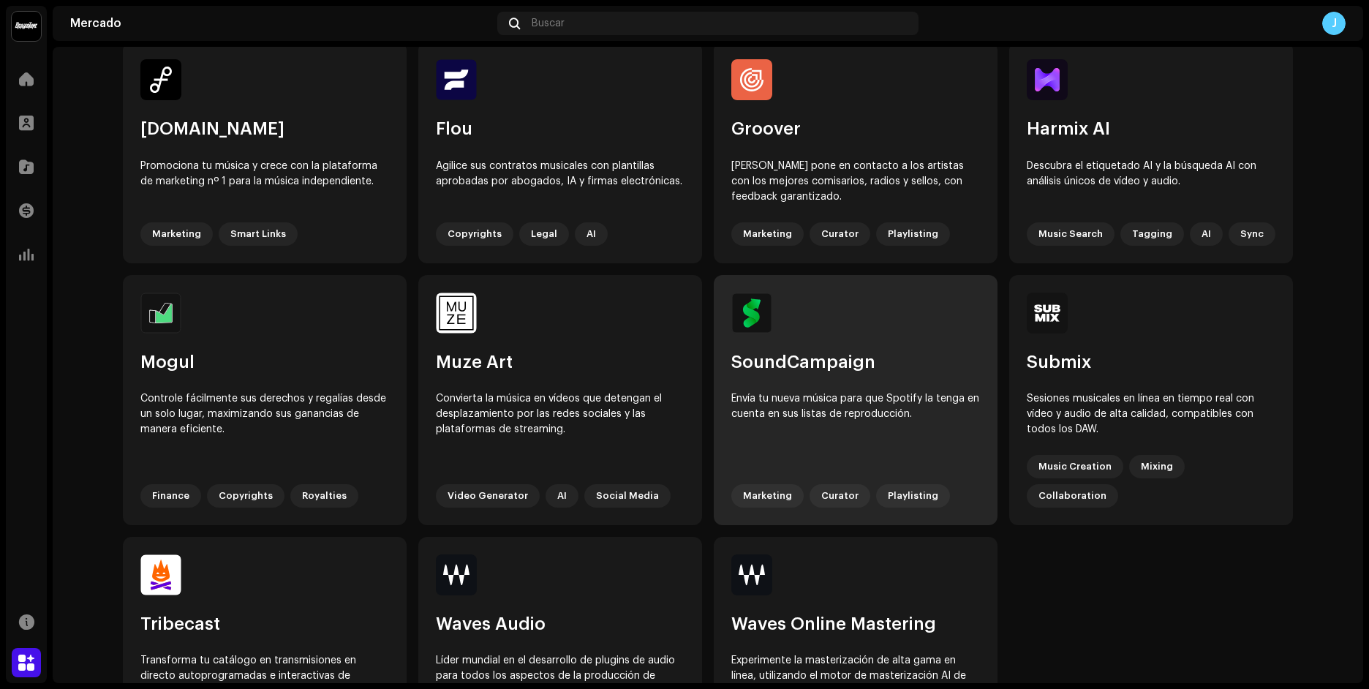
click at [889, 406] on div "Envía tu nueva música para que Spotify la tenga en cuenta en sus listas de repr…" at bounding box center [855, 428] width 249 height 75
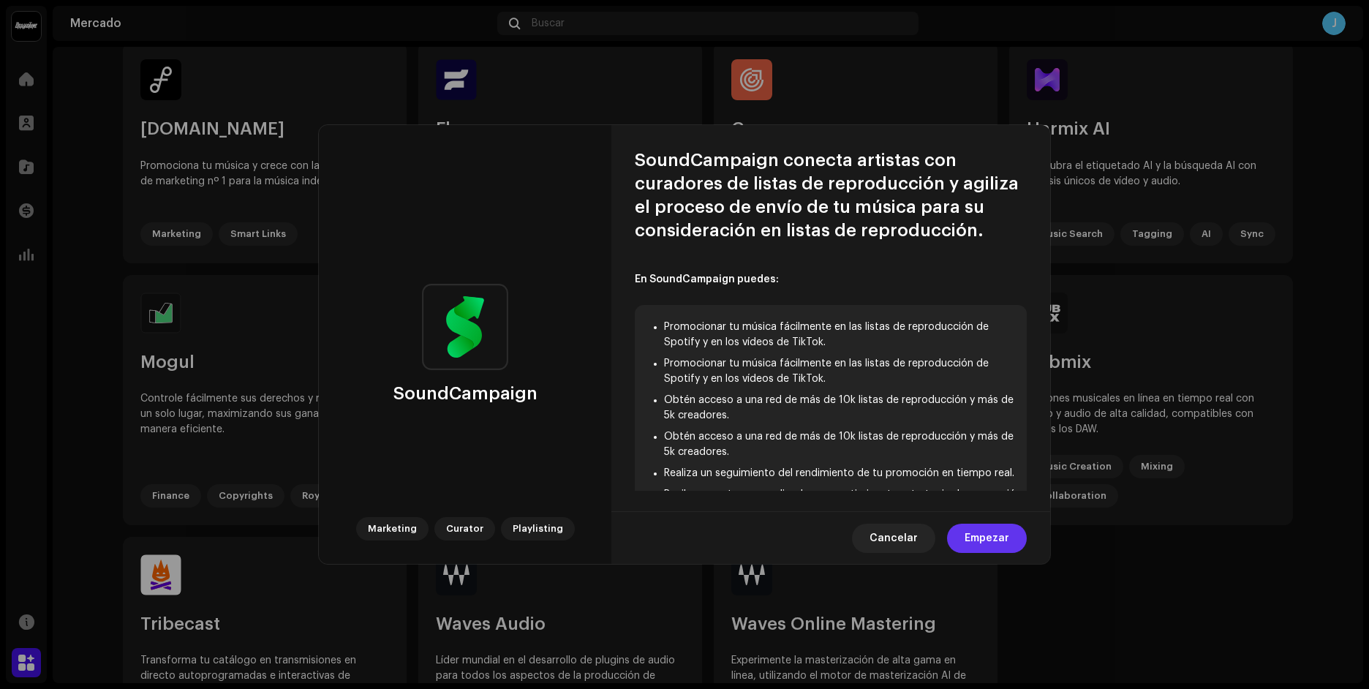
click at [991, 532] on span "Empezar" at bounding box center [987, 538] width 45 height 29
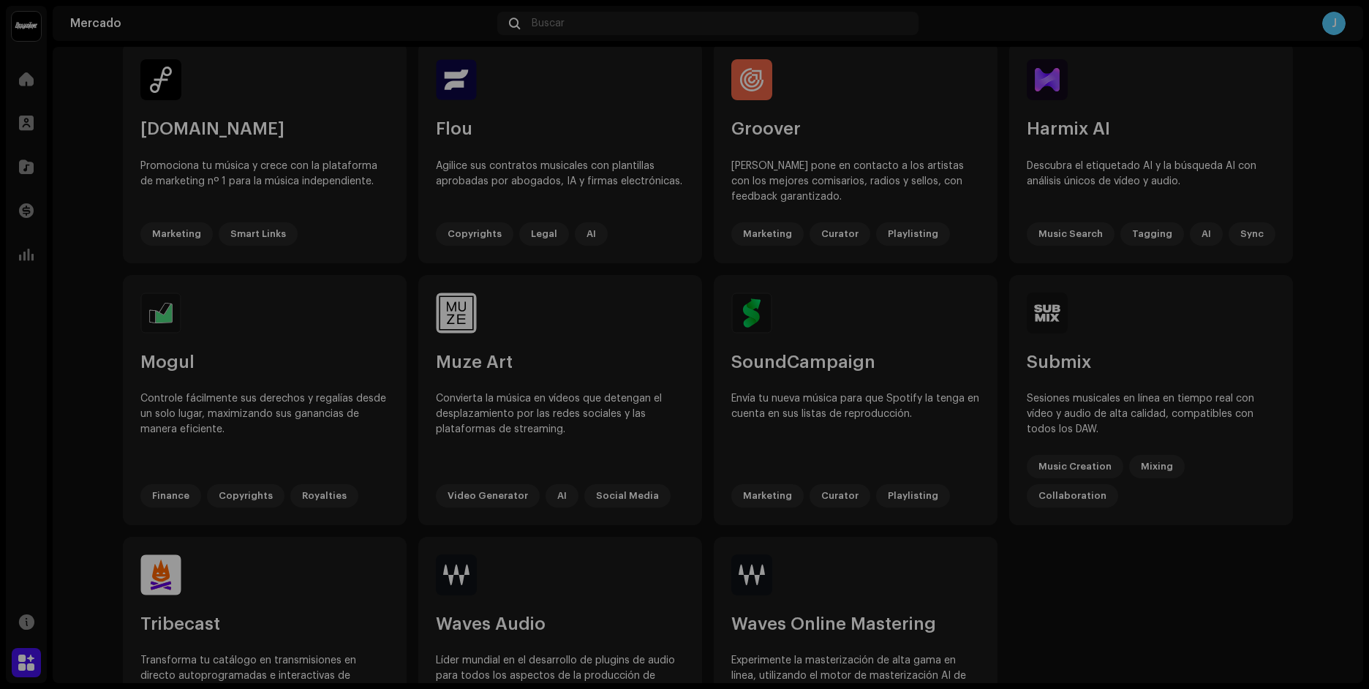
click at [1165, 323] on div "SoundCampaign Marketing Curator Playlisting SoundCampaign conecta artistas con …" at bounding box center [684, 344] width 1369 height 689
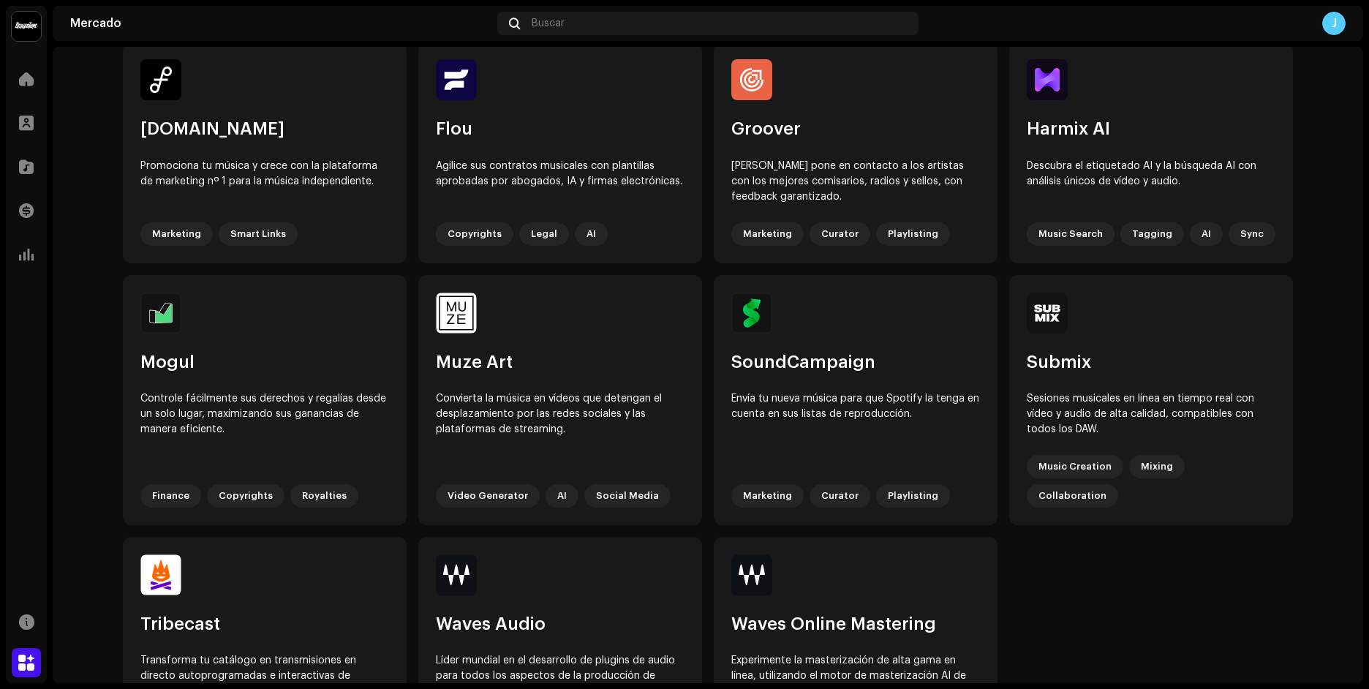
scroll to position [644, 0]
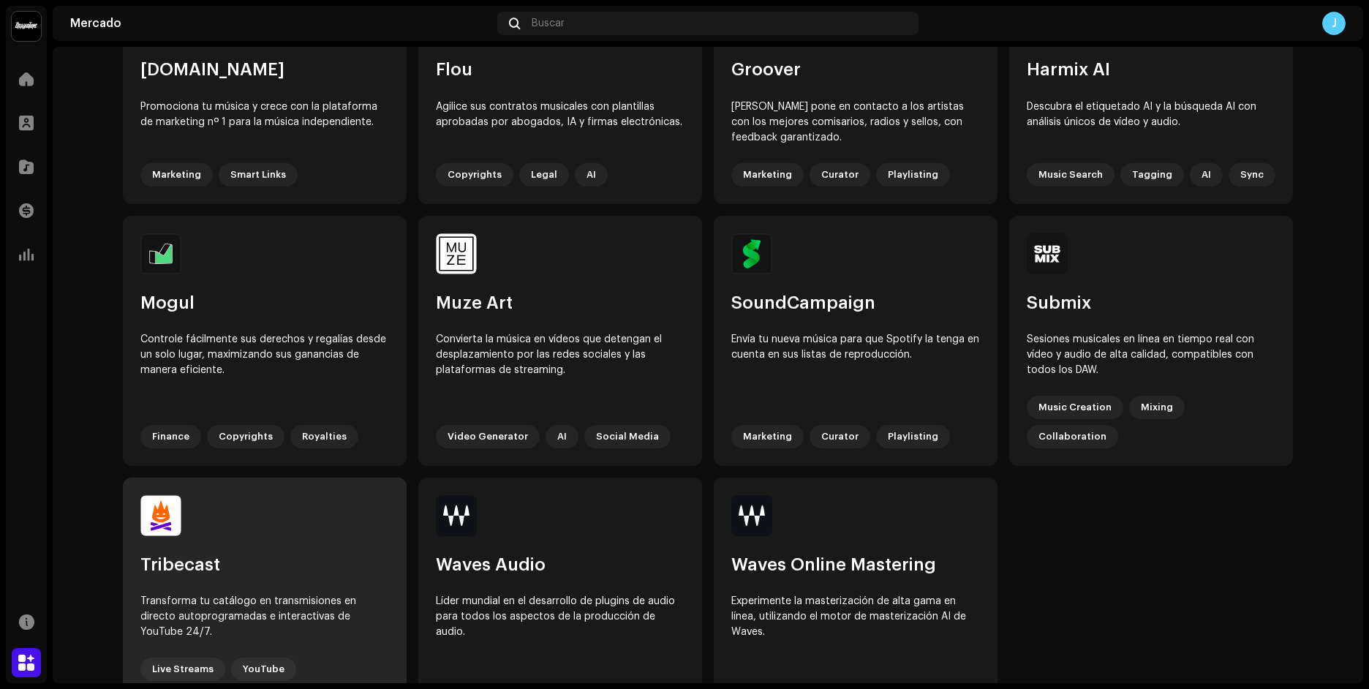
click at [282, 594] on div "Transforma tu catálogo en transmisiones en directo autoprogramadas e interactiv…" at bounding box center [264, 617] width 249 height 46
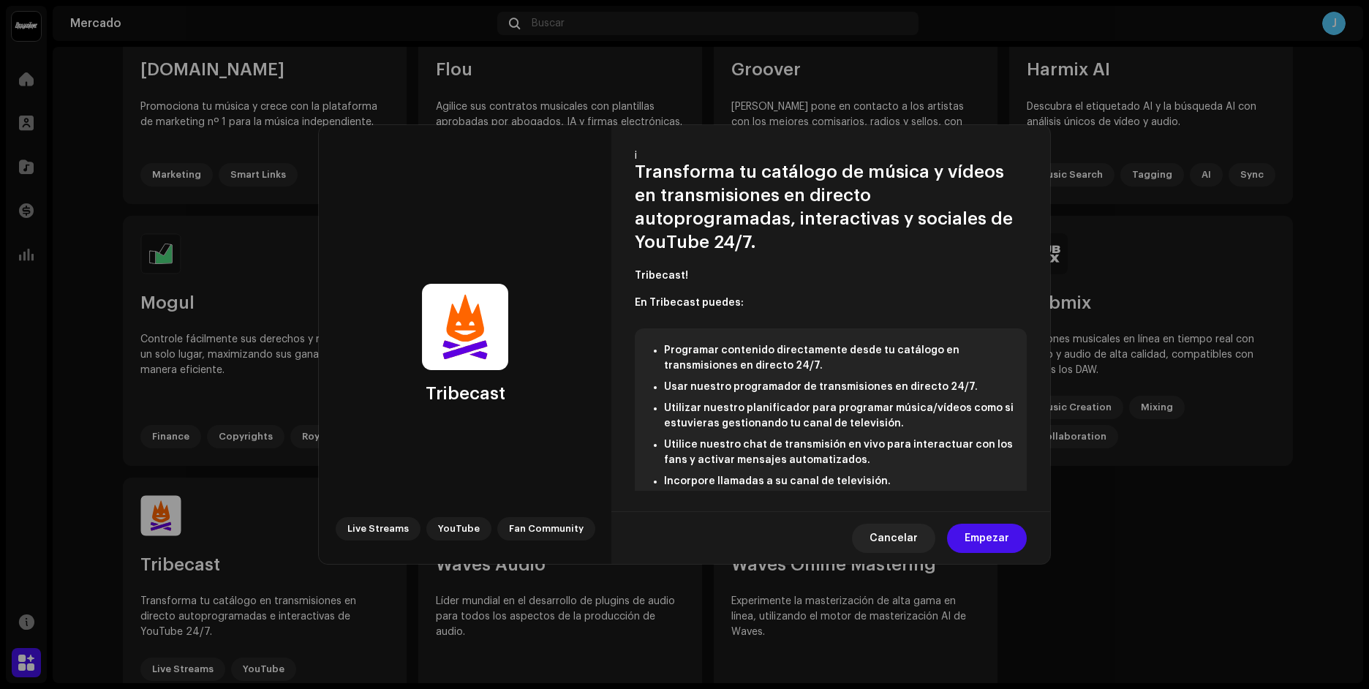
click at [995, 555] on div "Cancelar Empezar" at bounding box center [830, 537] width 439 height 53
click at [985, 537] on span "Empezar" at bounding box center [987, 538] width 45 height 29
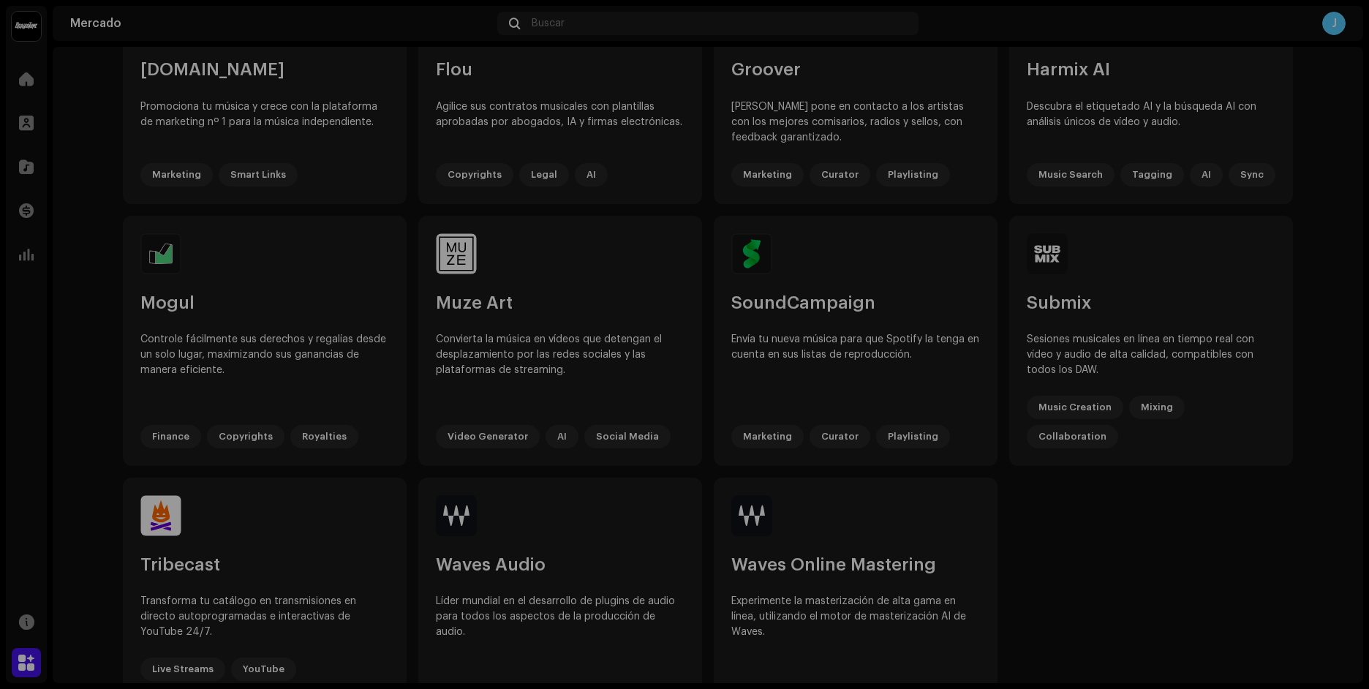
drag, startPoint x: 1195, startPoint y: 398, endPoint x: 1196, endPoint y: 369, distance: 29.3
click at [1196, 395] on div "Tribecast Live Streams YouTube Fan Community ¡ Transforma tu catálogo de música…" at bounding box center [684, 344] width 1369 height 689
